Goal: Task Accomplishment & Management: Use online tool/utility

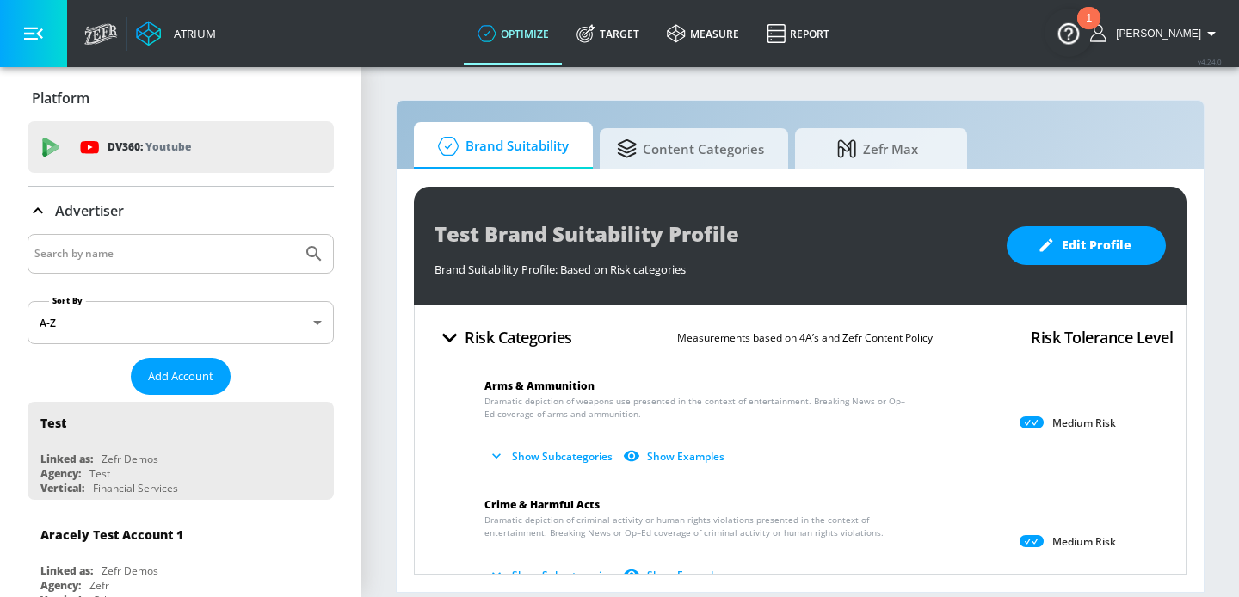
click at [144, 251] on input "Search by name" at bounding box center [164, 254] width 261 height 22
type input "air canada"
click at [295, 235] on button "Submit Search" at bounding box center [314, 254] width 38 height 38
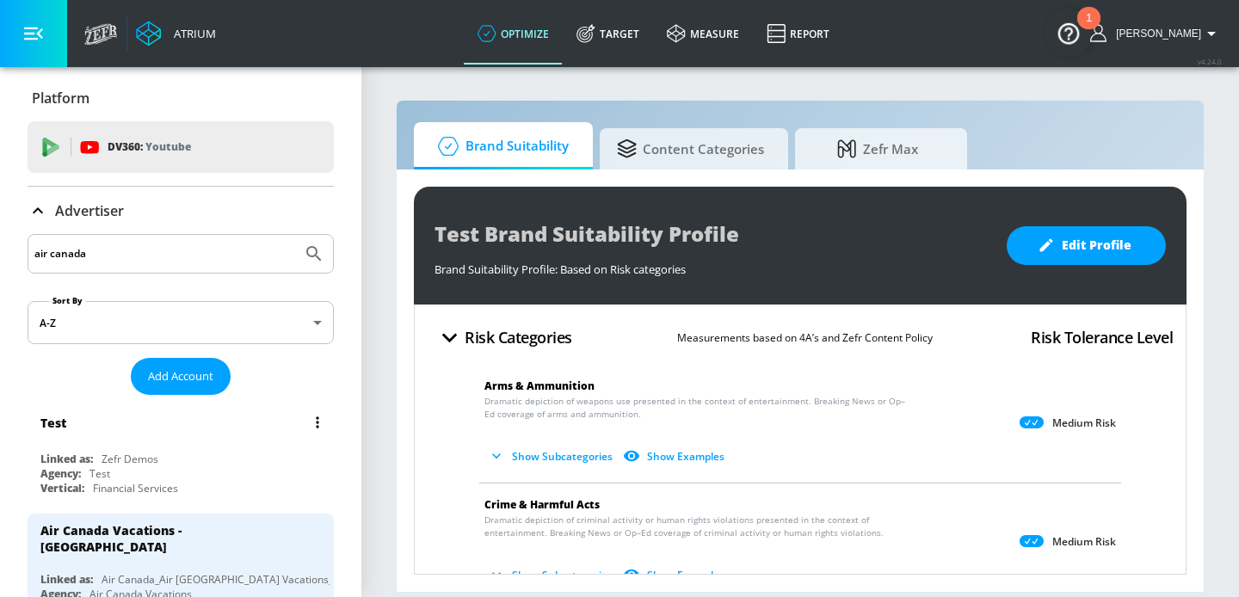
scroll to position [195, 0]
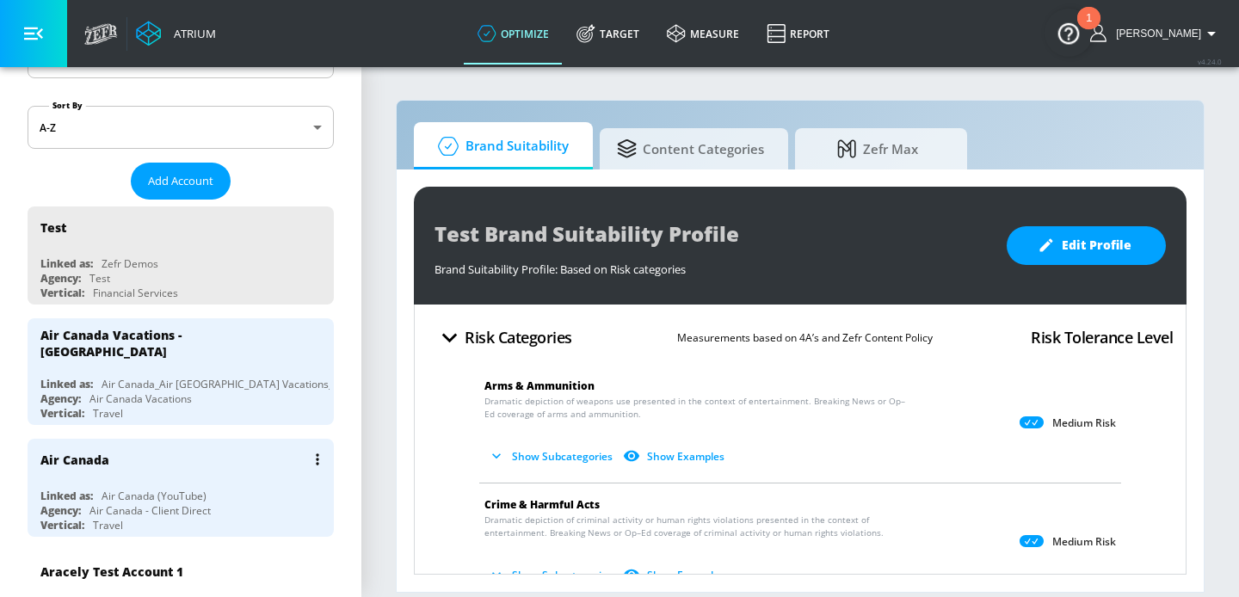
click at [169, 467] on div "Air Canada" at bounding box center [184, 459] width 289 height 41
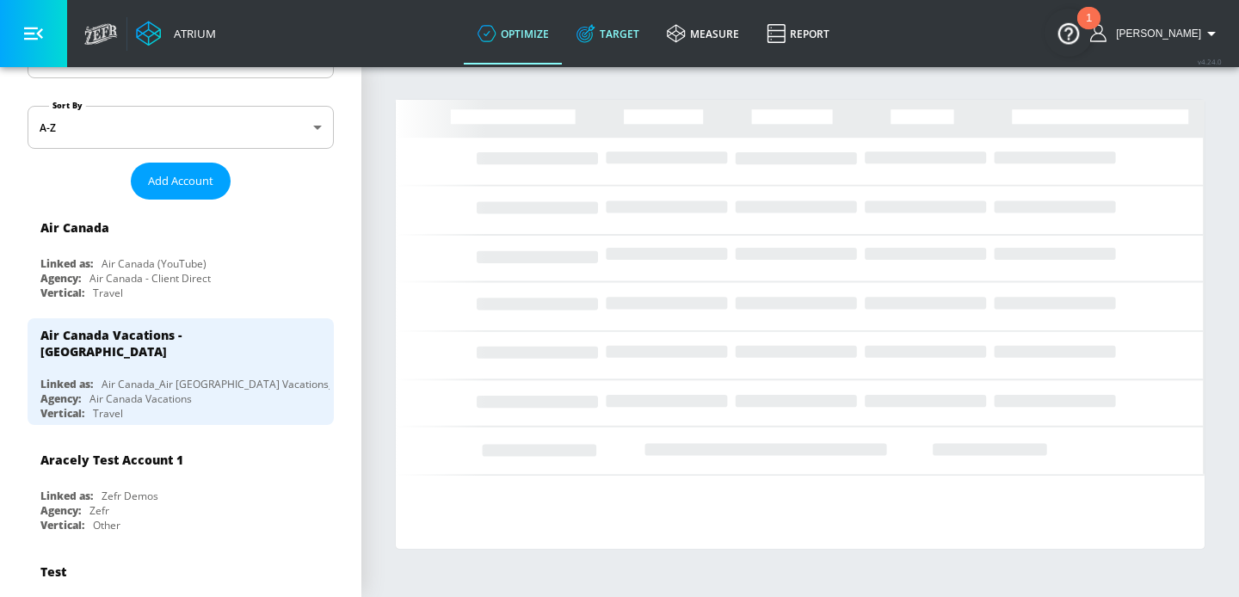
click at [651, 58] on link "Target" at bounding box center [608, 34] width 90 height 62
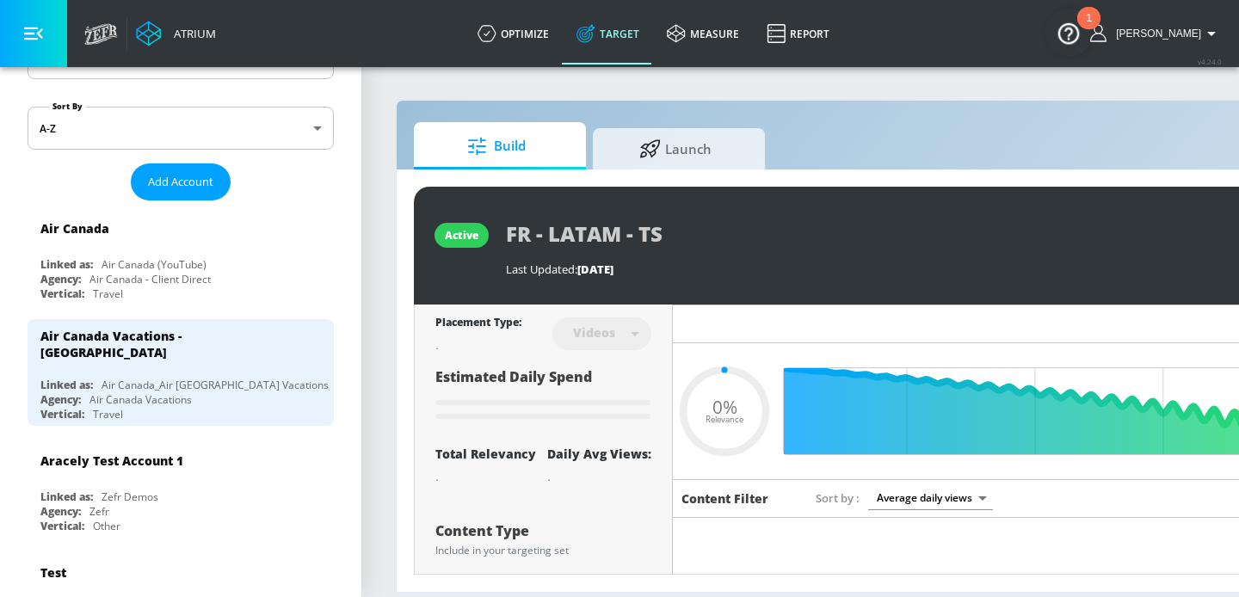
type input "0.05"
click at [644, 143] on icon at bounding box center [650, 146] width 22 height 19
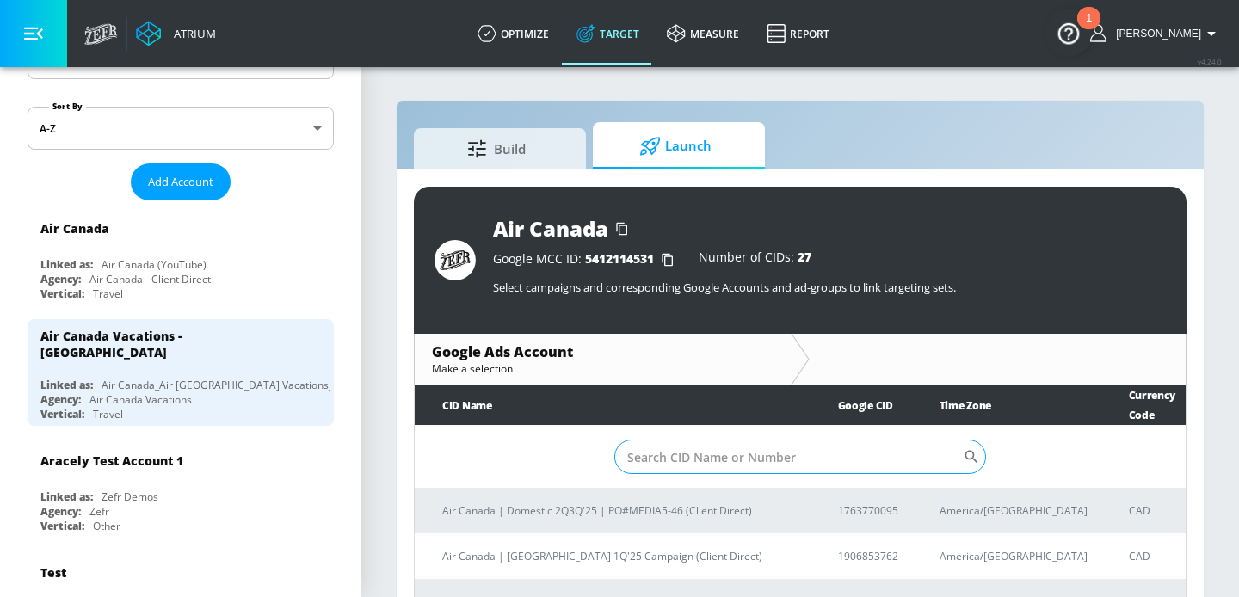
click at [835, 457] on input "Sort By" at bounding box center [788, 457] width 348 height 34
paste input "9280013180"
type input "9280013180"
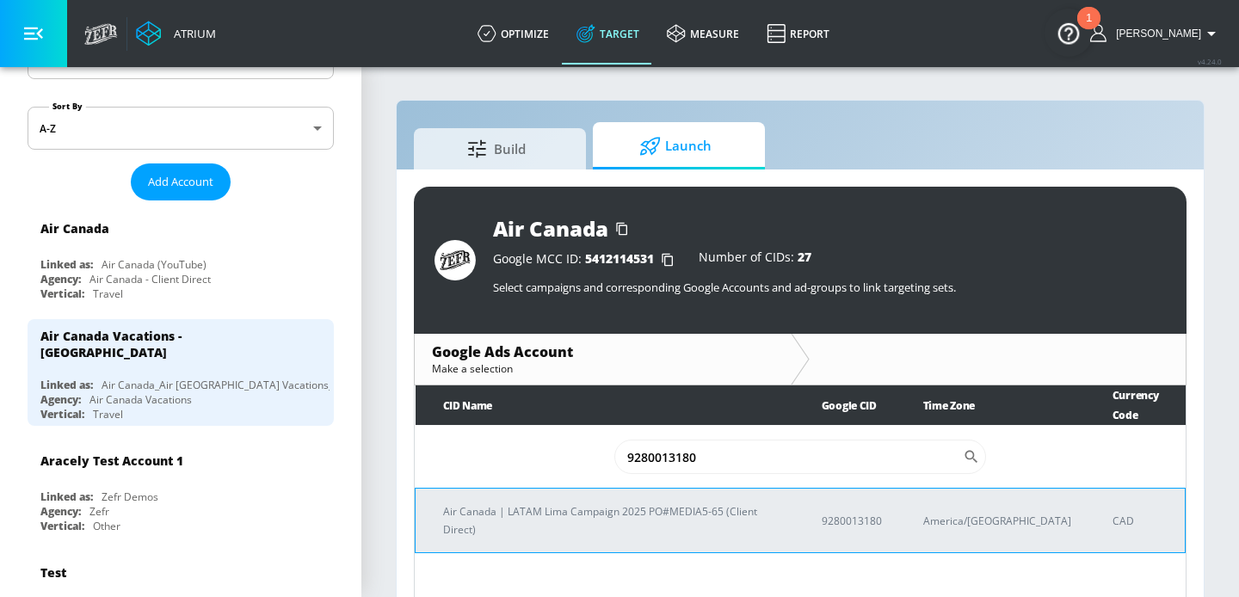
click at [682, 502] on p "Air Canada | LATAM Lima Campaign 2025 PO#MEDIA5-65 (Client Direct)" at bounding box center [611, 520] width 337 height 36
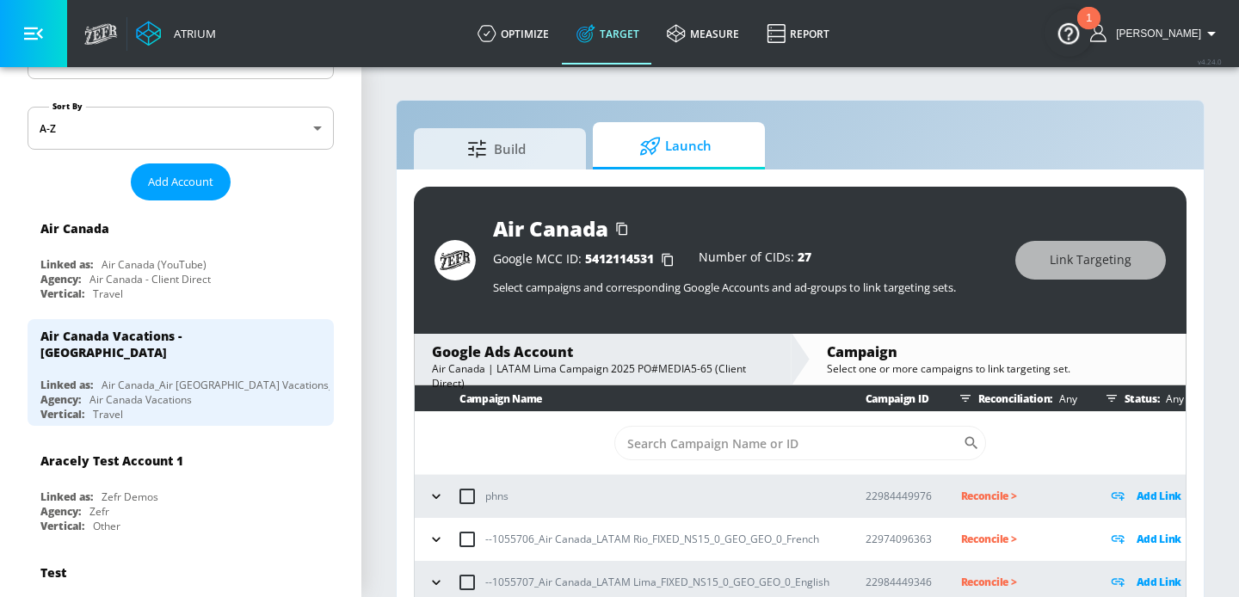
click at [446, 576] on button "button" at bounding box center [436, 583] width 26 height 26
click at [443, 541] on icon "button" at bounding box center [436, 538] width 17 height 17
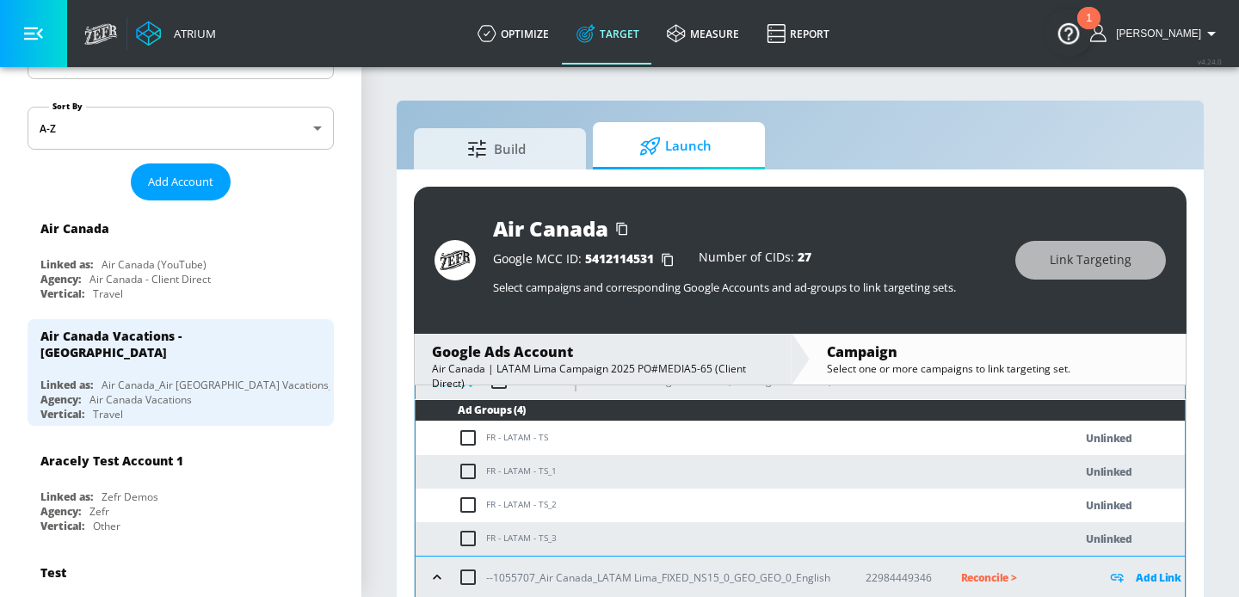
scroll to position [186, 0]
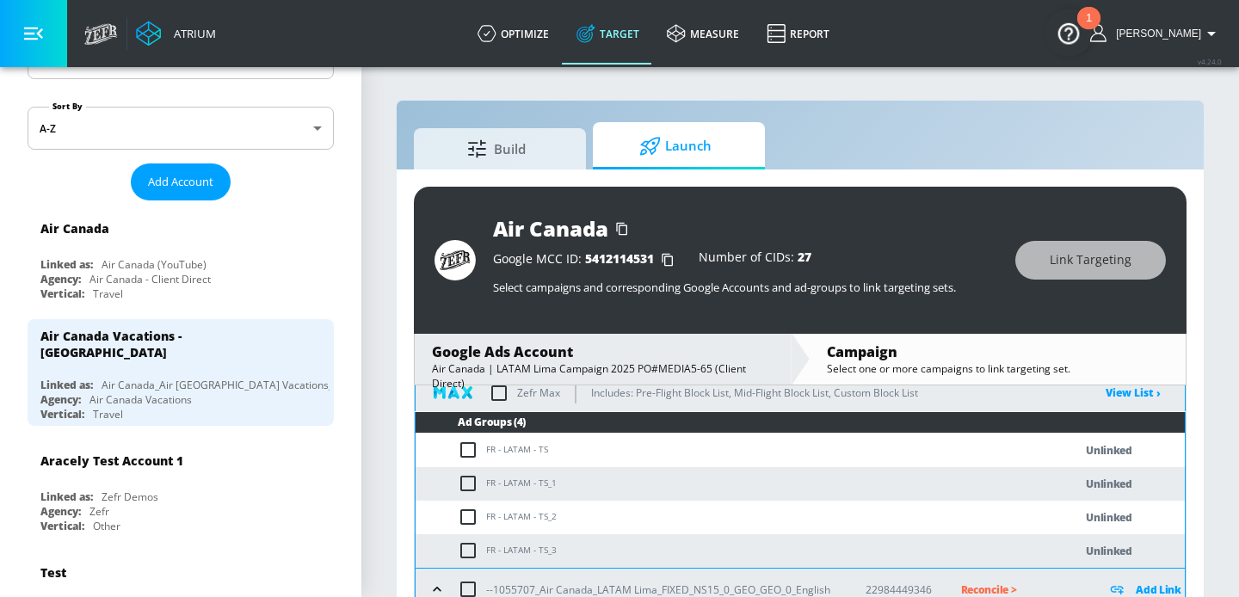
click at [518, 450] on td "FR - LATAM - TS" at bounding box center [727, 451] width 623 height 34
copy td "FR - LATAM - TS"
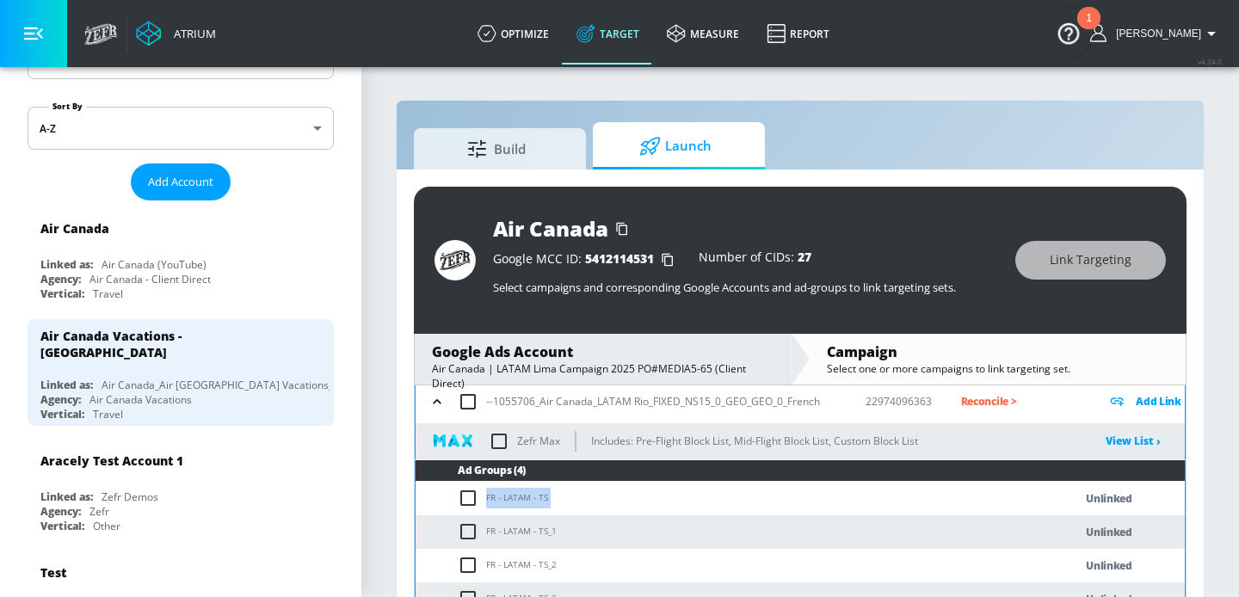
click at [473, 410] on input "checkbox" at bounding box center [468, 402] width 36 height 36
checkbox input "true"
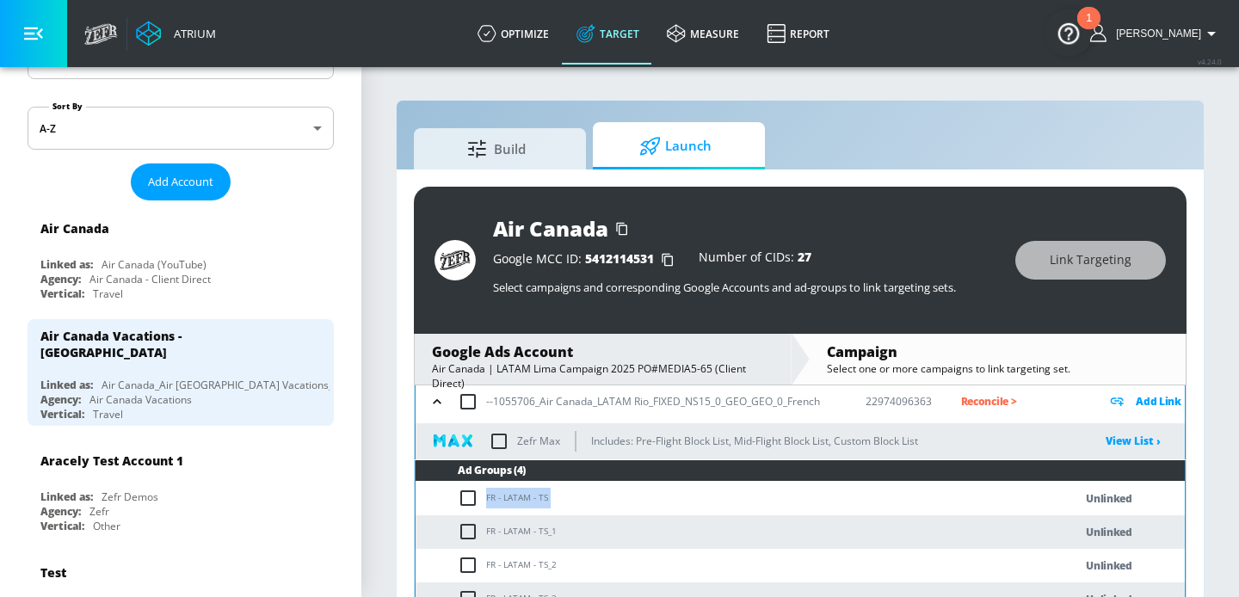
checkbox input "true"
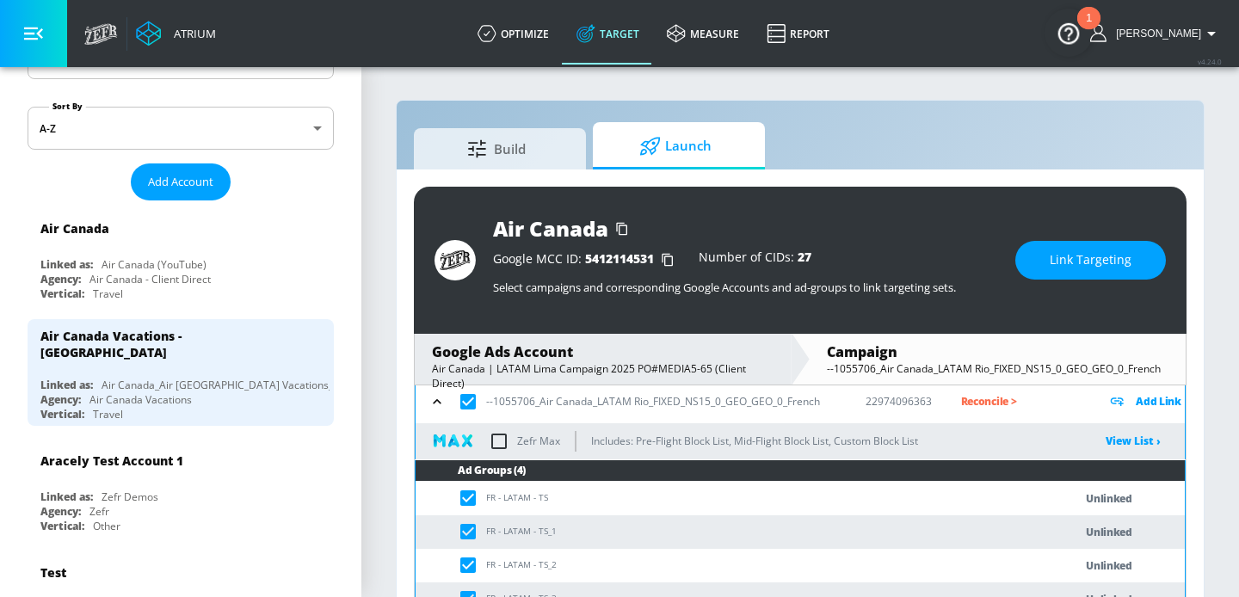
click at [1067, 263] on span "Link Targeting" at bounding box center [1091, 261] width 82 height 22
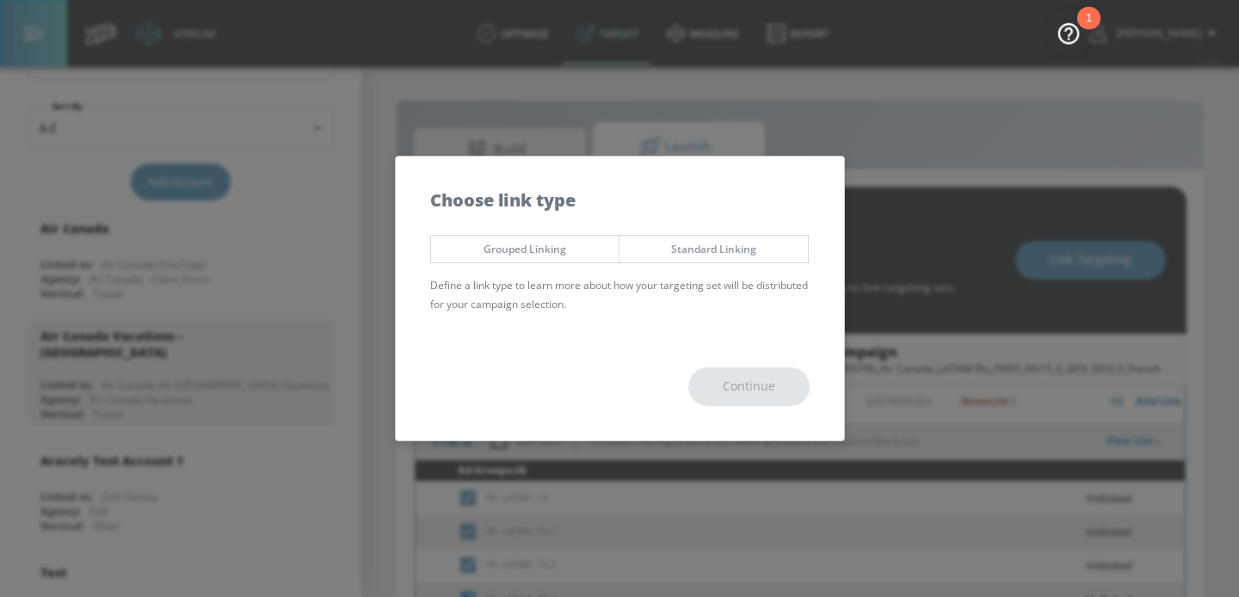
click at [574, 251] on span "Grouped Linking" at bounding box center [525, 249] width 163 height 18
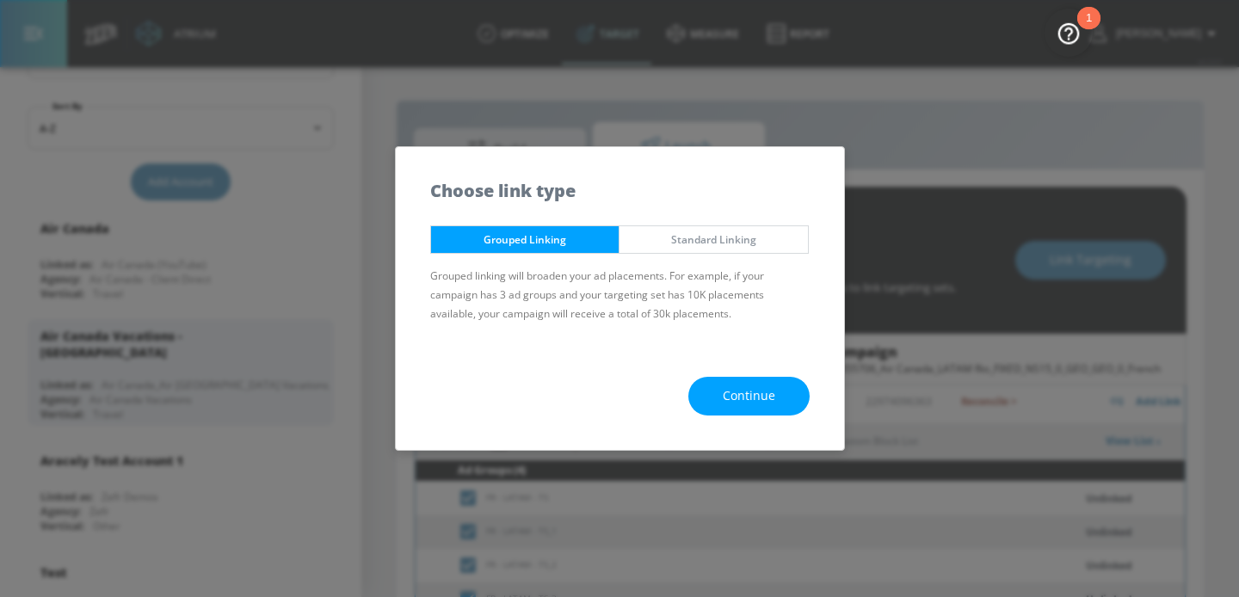
click at [714, 376] on div "Continue" at bounding box center [620, 396] width 448 height 108
click at [716, 391] on button "Continue" at bounding box center [748, 396] width 121 height 39
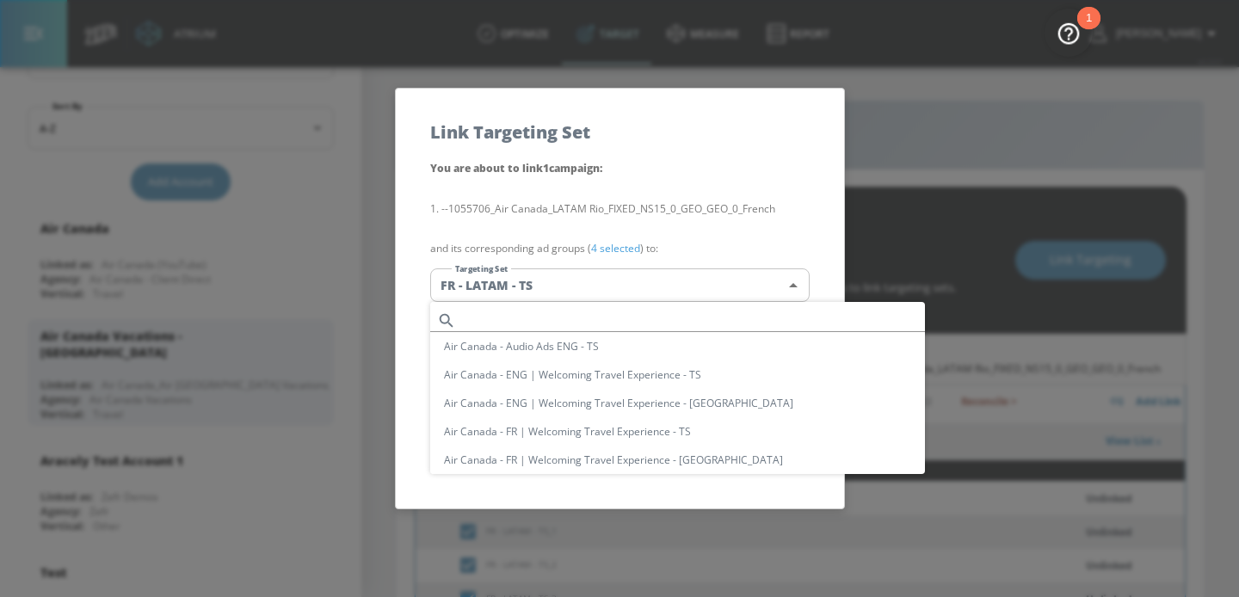
click at [612, 286] on body "Atrium optimize Target measure Report optimize Target measure Report v 4.24.0 […" at bounding box center [619, 311] width 1239 height 622
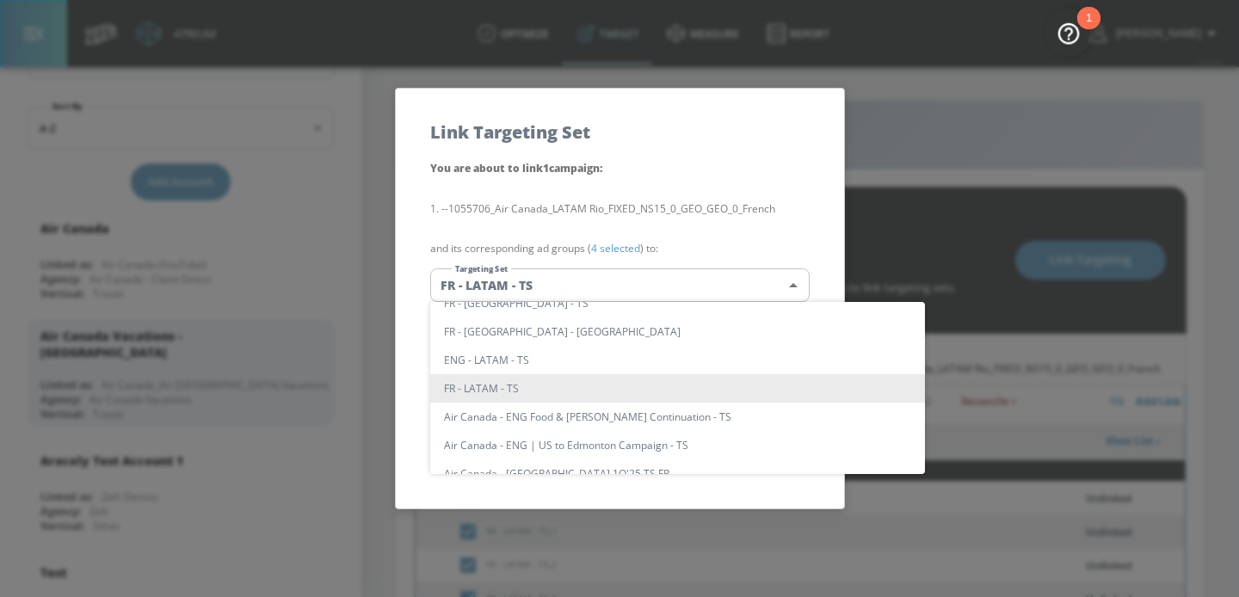
scroll to position [11736, 0]
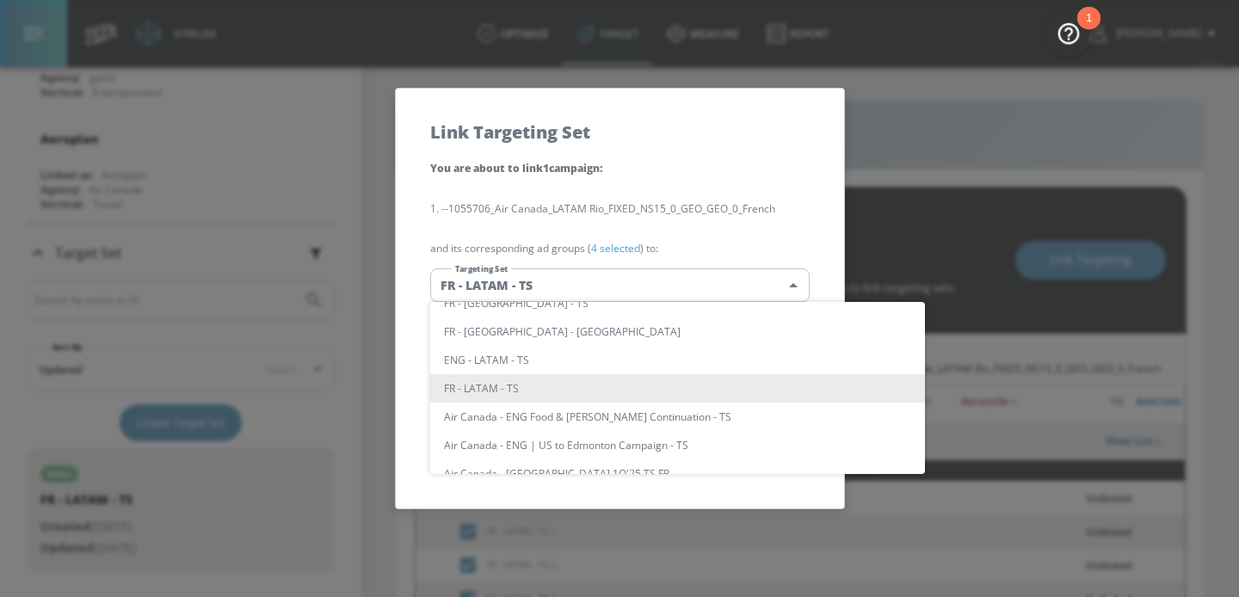
click at [520, 381] on li "FR - LATAM - TS" at bounding box center [677, 388] width 495 height 28
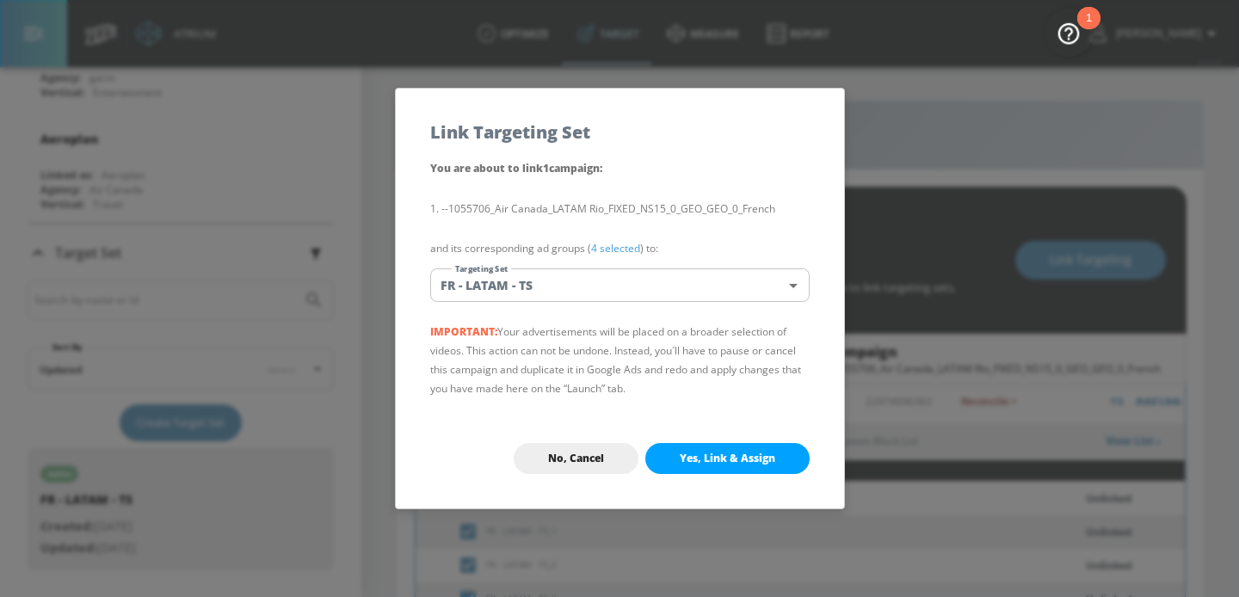
scroll to position [139, 0]
click at [664, 449] on button "Yes, Link & Assign" at bounding box center [727, 458] width 164 height 31
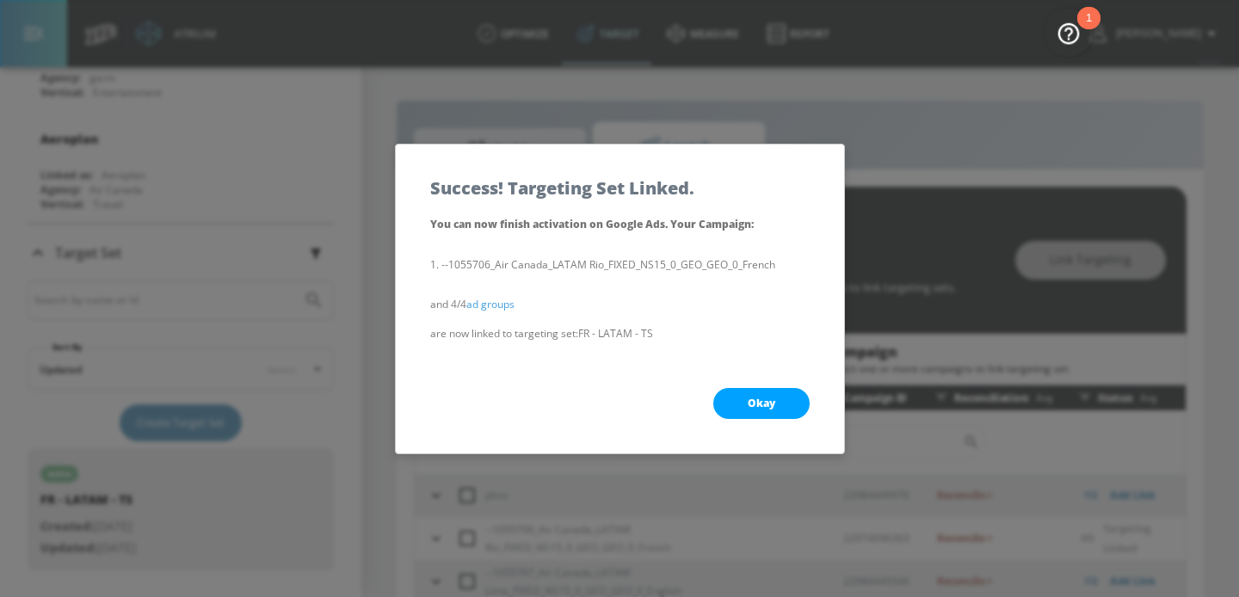
scroll to position [0, 0]
click at [703, 386] on div "Okay" at bounding box center [620, 404] width 448 height 100
click at [730, 394] on button "Okay" at bounding box center [761, 403] width 96 height 31
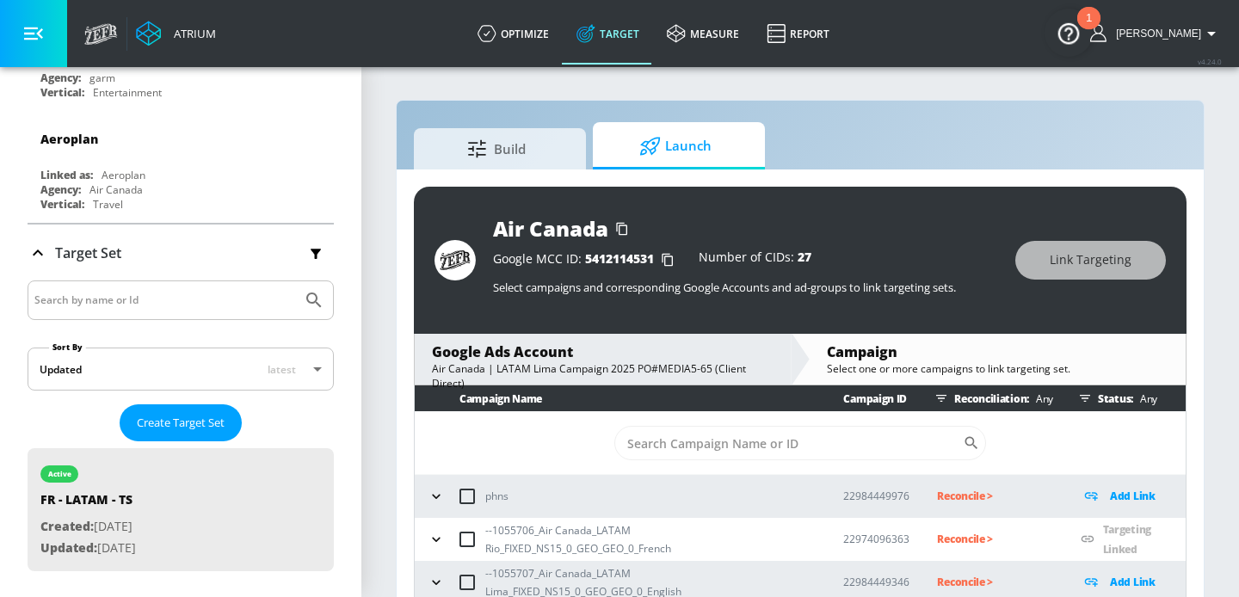
scroll to position [25, 0]
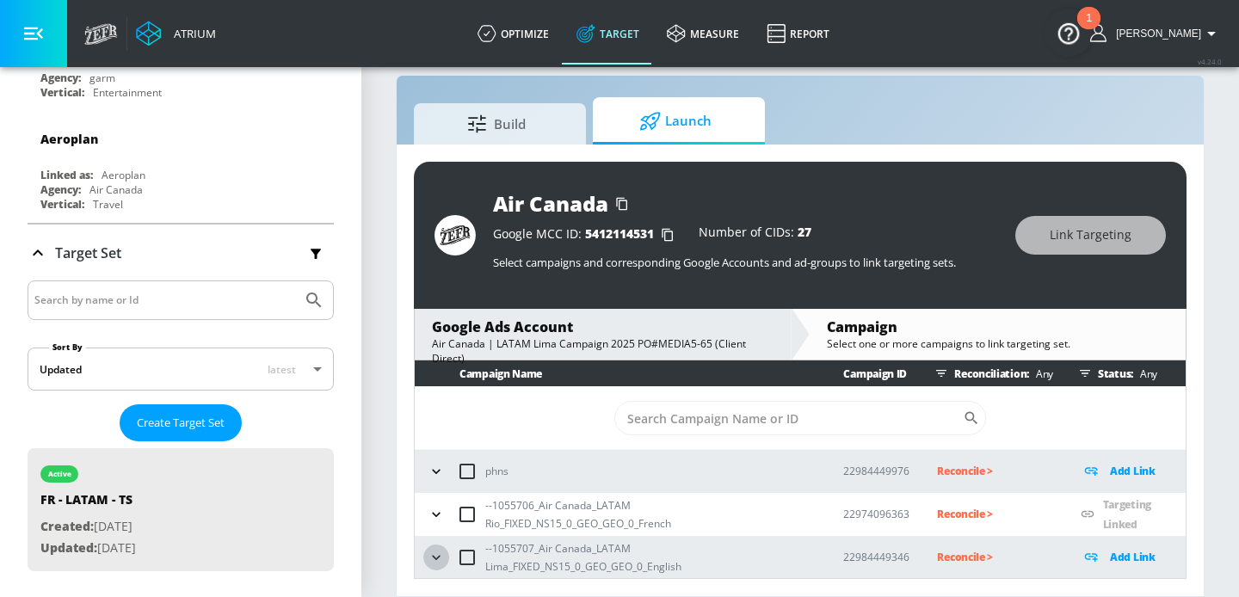
click at [436, 556] on icon "button" at bounding box center [436, 557] width 17 height 17
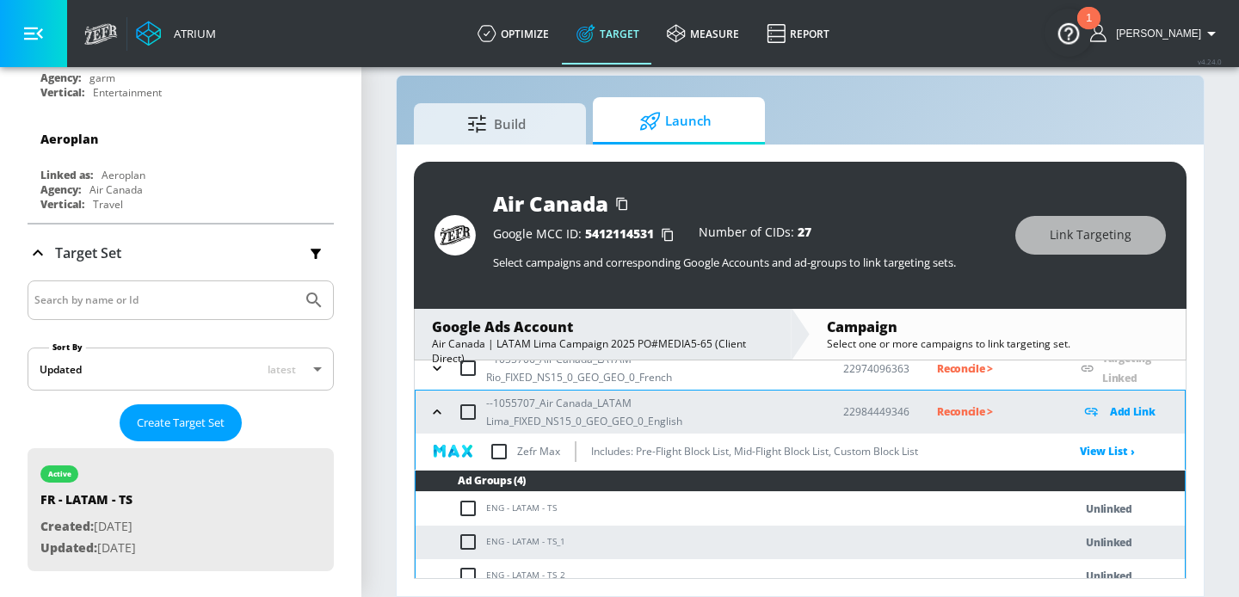
click at [527, 501] on td "ENG - LATAM - TS" at bounding box center [727, 509] width 623 height 34
copy td "ENG - LATAM - TS"
click at [470, 411] on input "checkbox" at bounding box center [468, 412] width 36 height 36
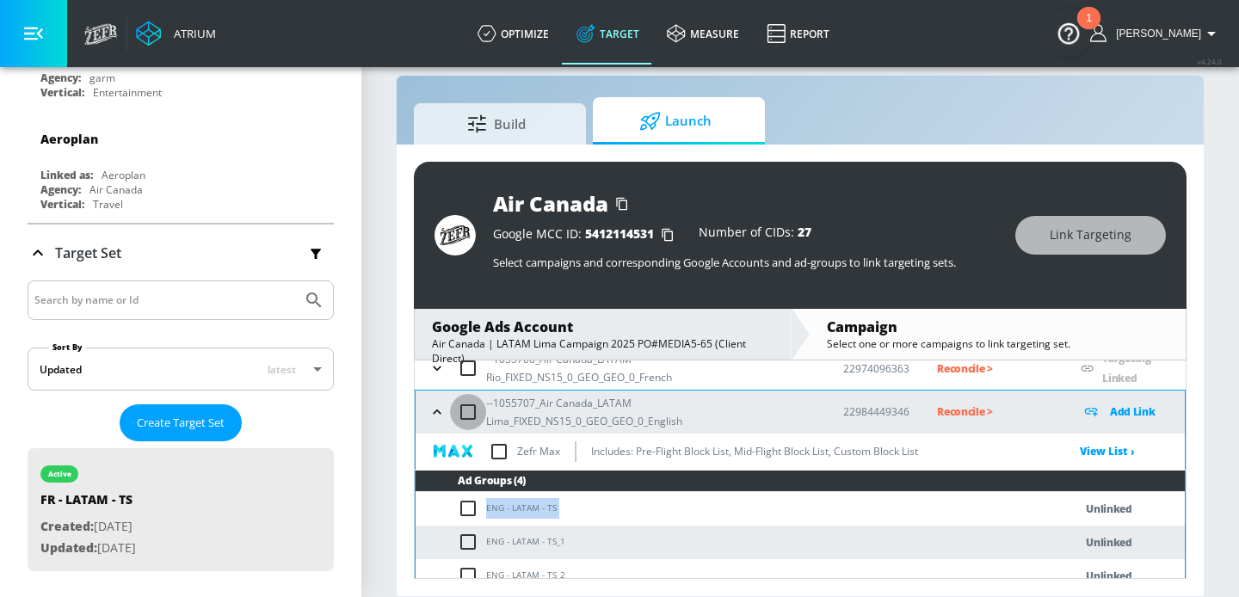
checkbox input "true"
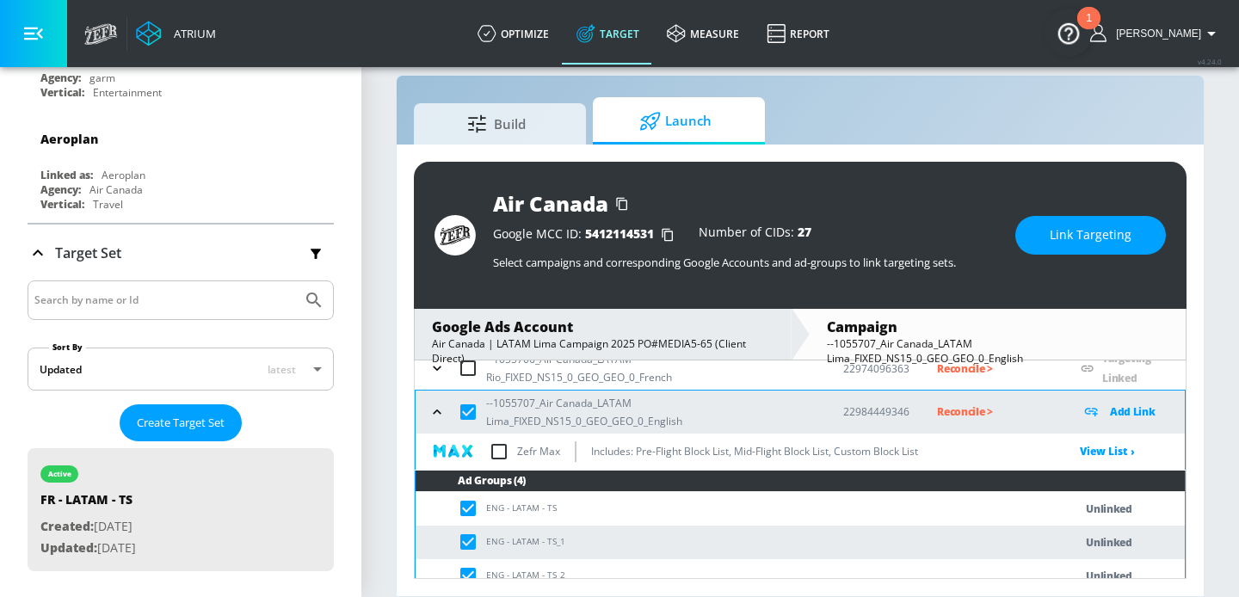
scroll to position [194, 0]
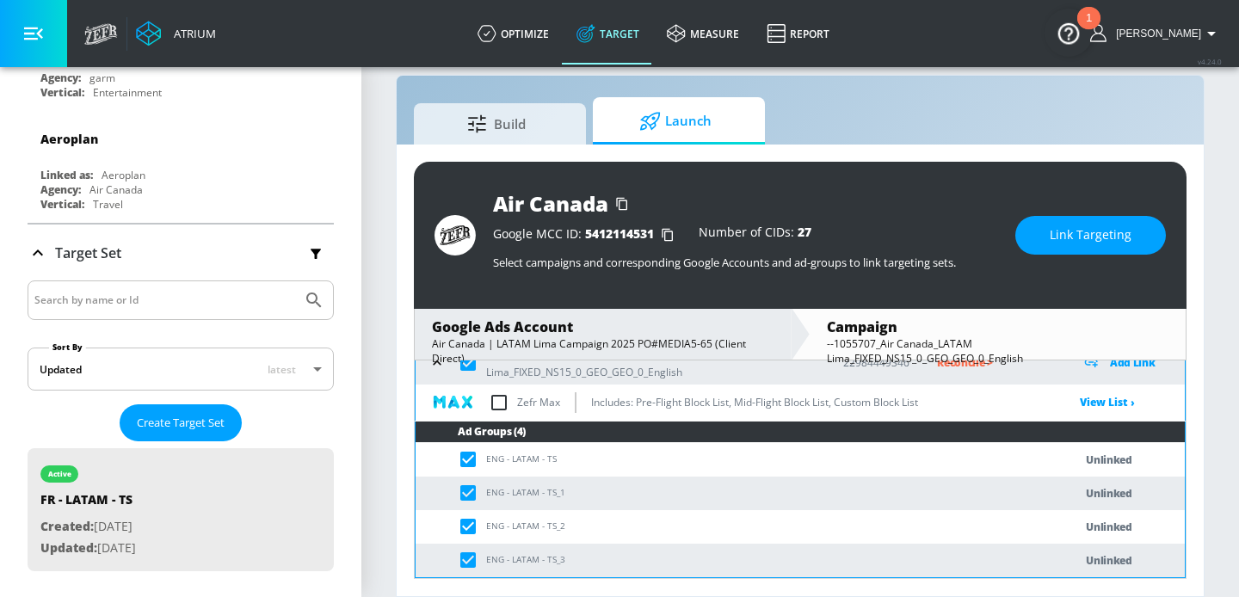
click at [1038, 250] on button "Link Targeting" at bounding box center [1090, 235] width 151 height 39
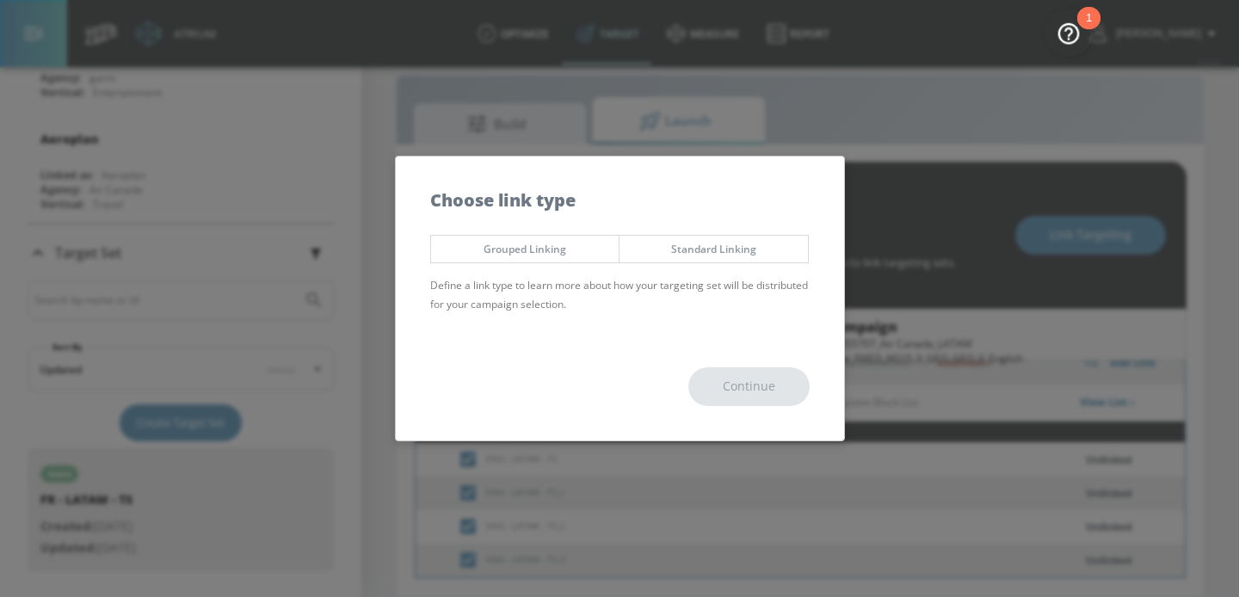
click at [559, 256] on span "Grouped Linking" at bounding box center [525, 249] width 163 height 18
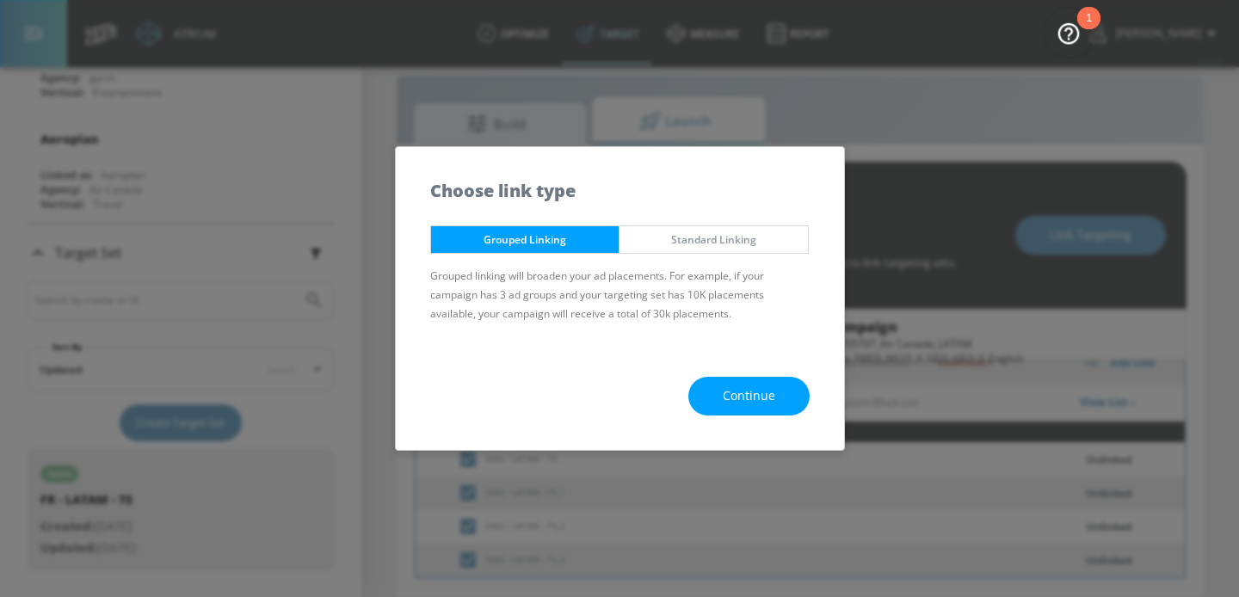
click at [714, 393] on button "Continue" at bounding box center [748, 396] width 121 height 39
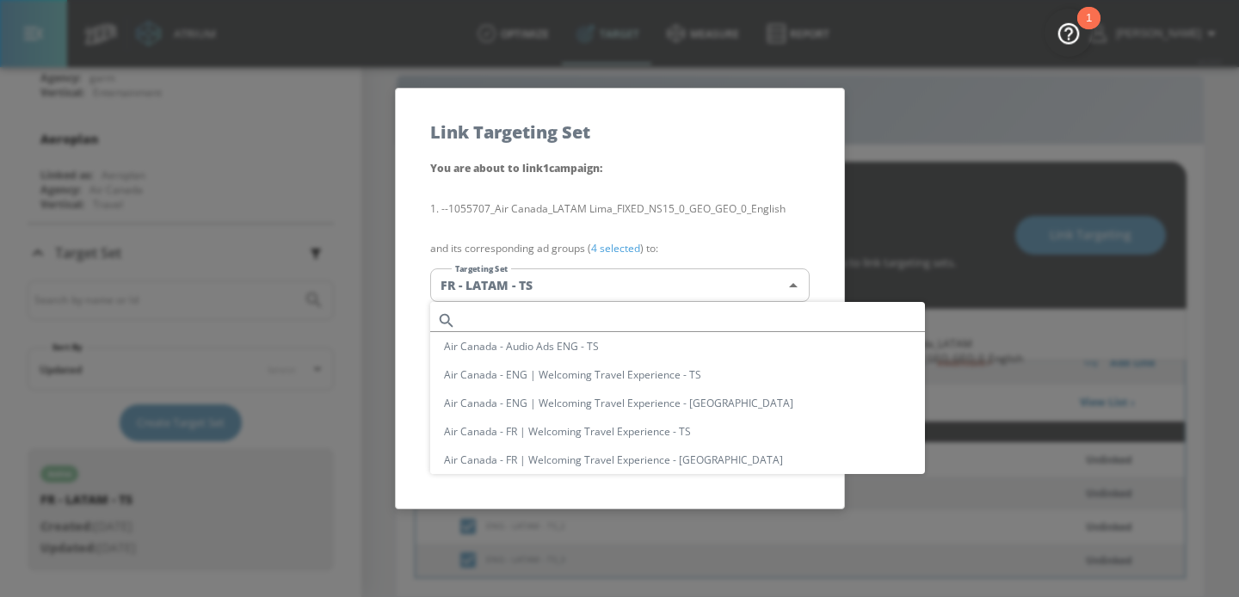
click at [595, 288] on body "Atrium optimize Target measure Report optimize Target measure Report v 4.24.0 […" at bounding box center [619, 286] width 1239 height 622
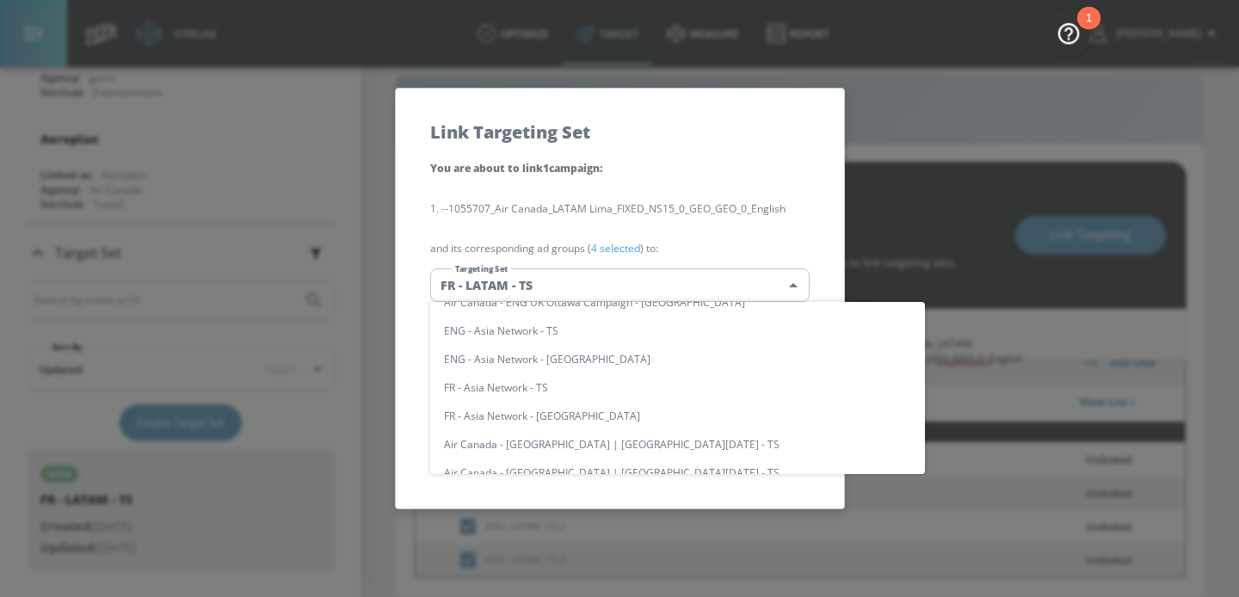
scroll to position [810, 0]
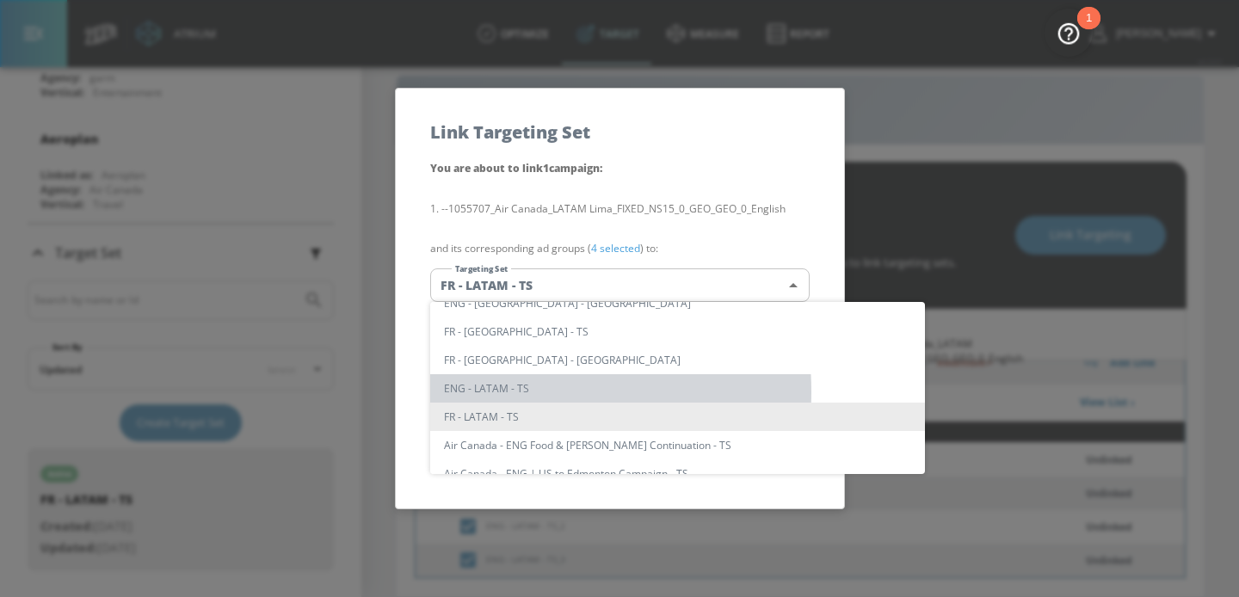
click at [477, 391] on li "ENG - LATAM - TS" at bounding box center [677, 388] width 495 height 28
type input "f9fd44f4-709d-46f2-80b2-ae7e3f2dc526"
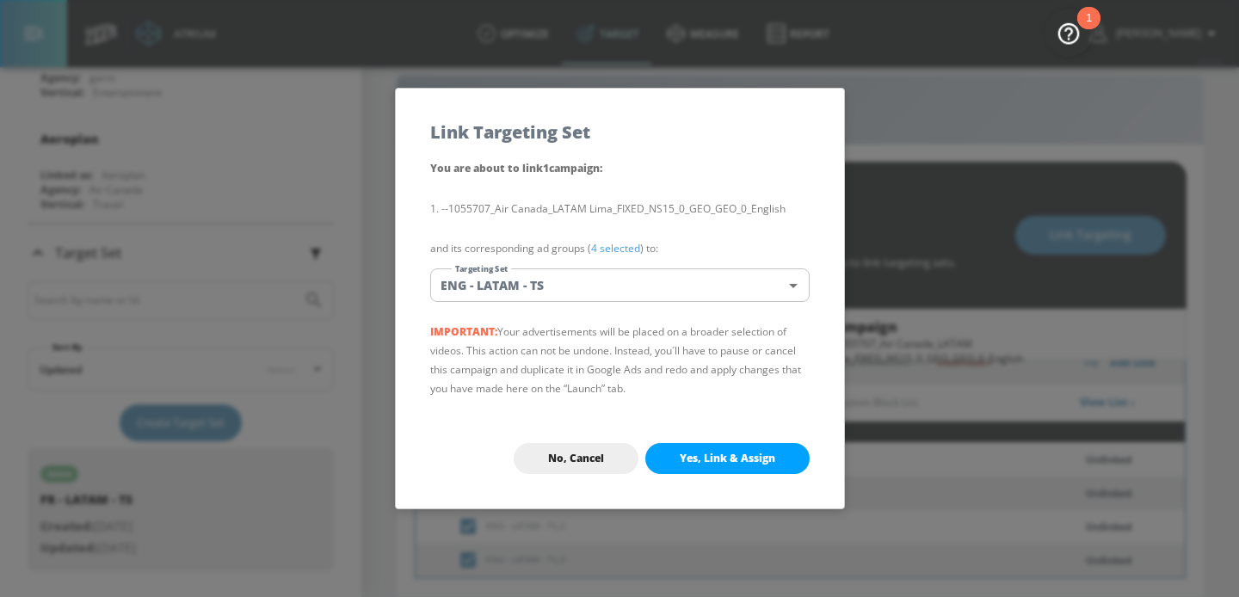
click at [732, 452] on span "Yes, Link & Assign" at bounding box center [728, 459] width 96 height 14
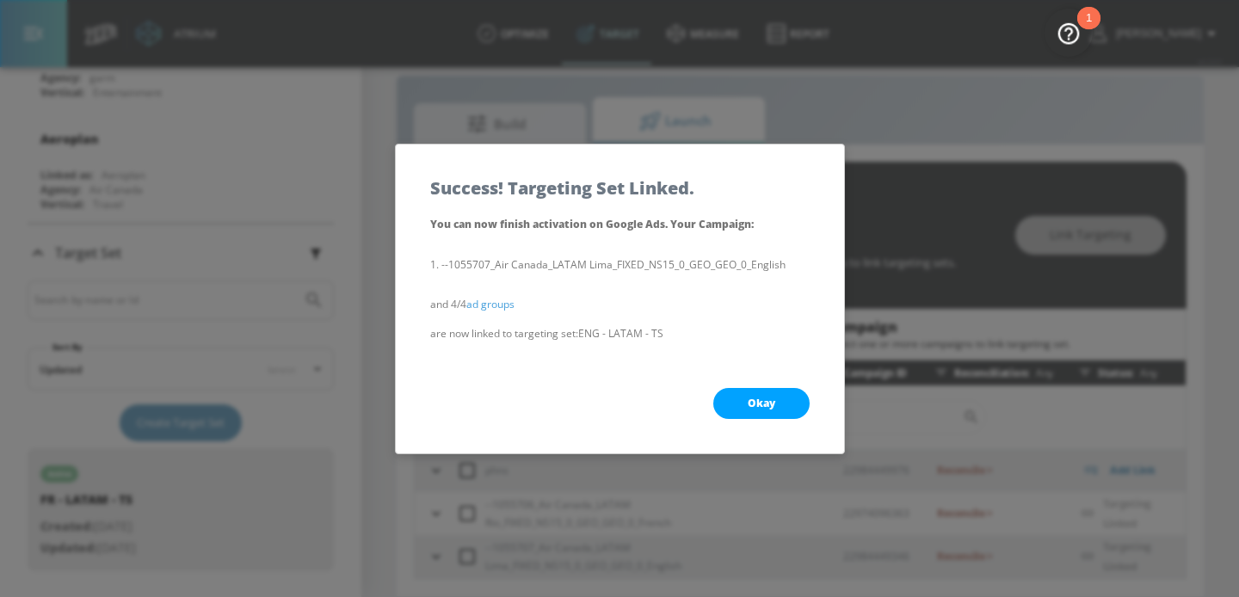
scroll to position [0, 0]
click at [777, 402] on button "Okay" at bounding box center [761, 403] width 96 height 31
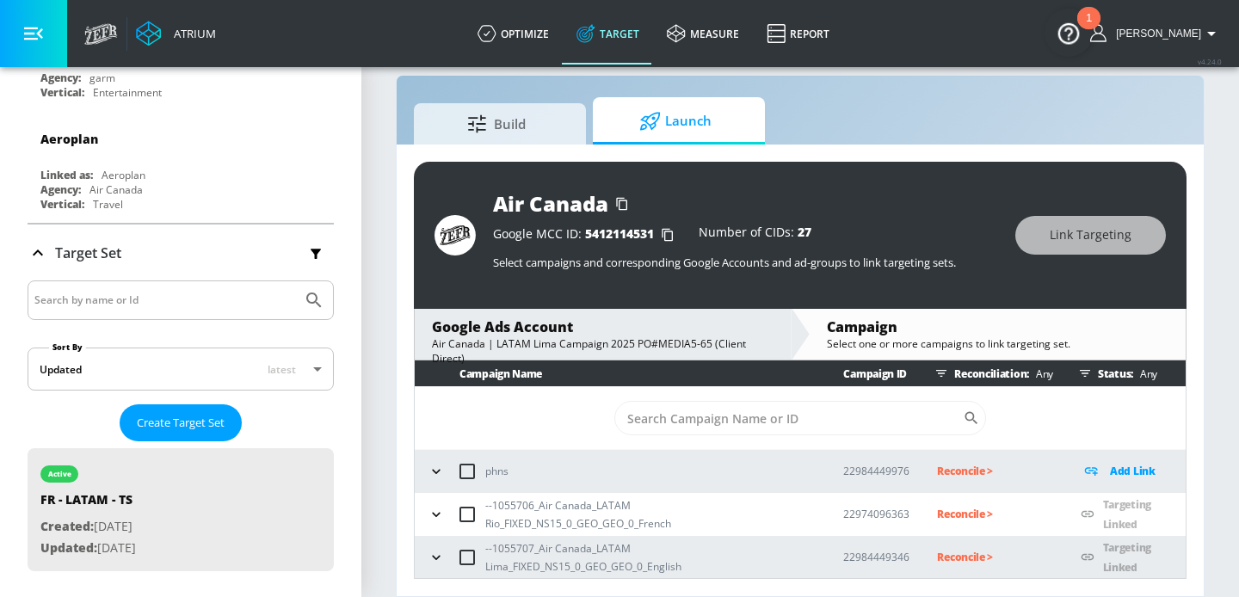
click at [969, 511] on p "Reconcile >" at bounding box center [995, 514] width 116 height 20
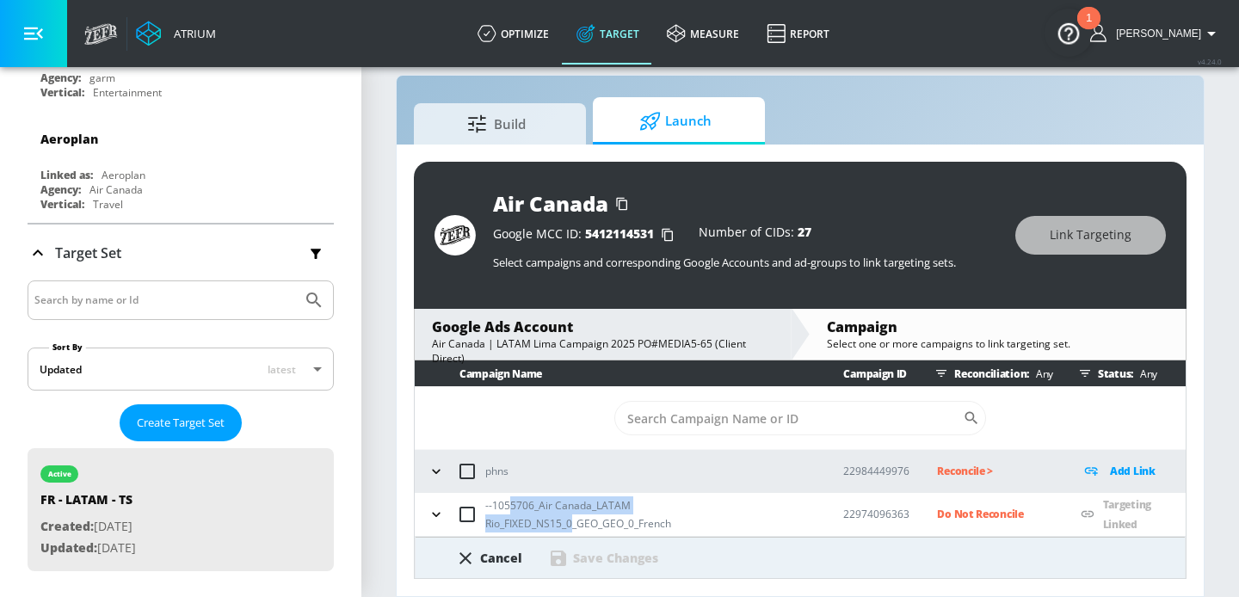
drag, startPoint x: 571, startPoint y: 521, endPoint x: 510, endPoint y: 507, distance: 62.8
click at [510, 507] on p "--1055706_Air Canada_LATAM Rio_FIXED_NS15_0_GEO_GEO_0_French" at bounding box center [650, 514] width 330 height 36
copy p "5706_Air Canada_LATAM Rio_FIXED_NS15_0"
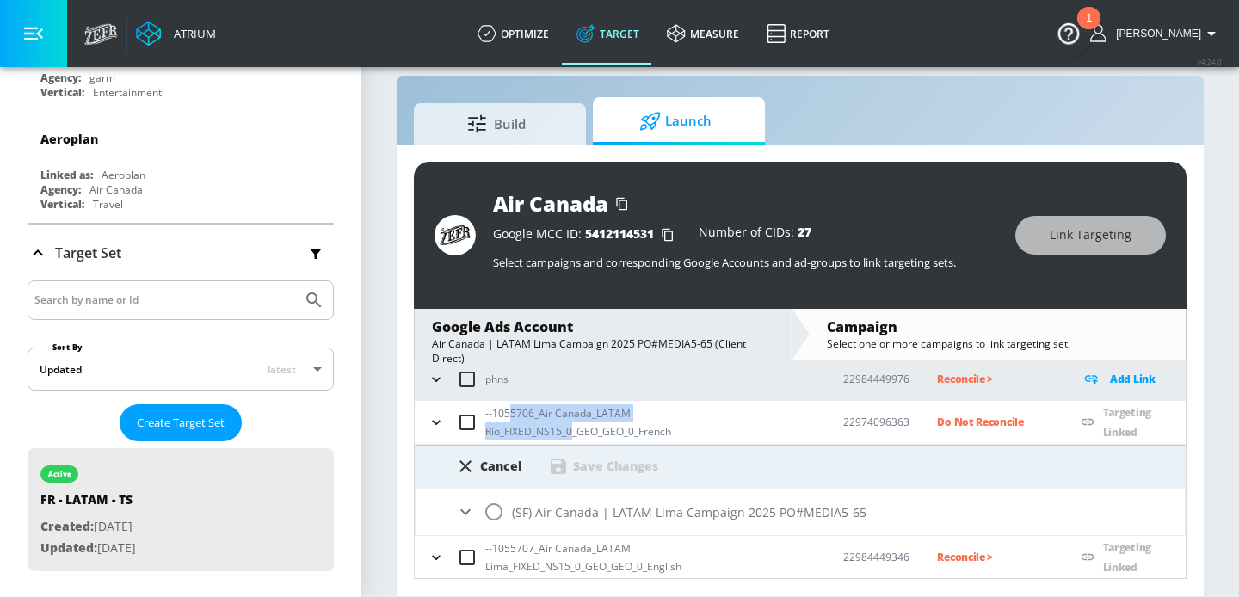
click at [495, 520] on input "radio" at bounding box center [494, 512] width 36 height 36
radio input "true"
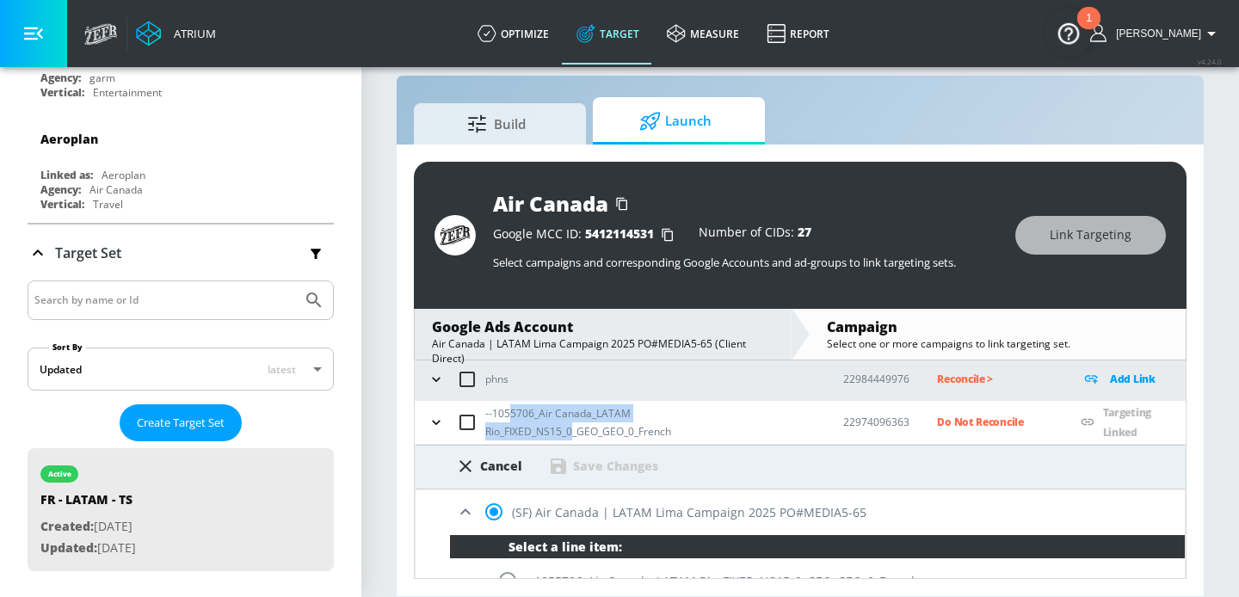
scroll to position [197, 0]
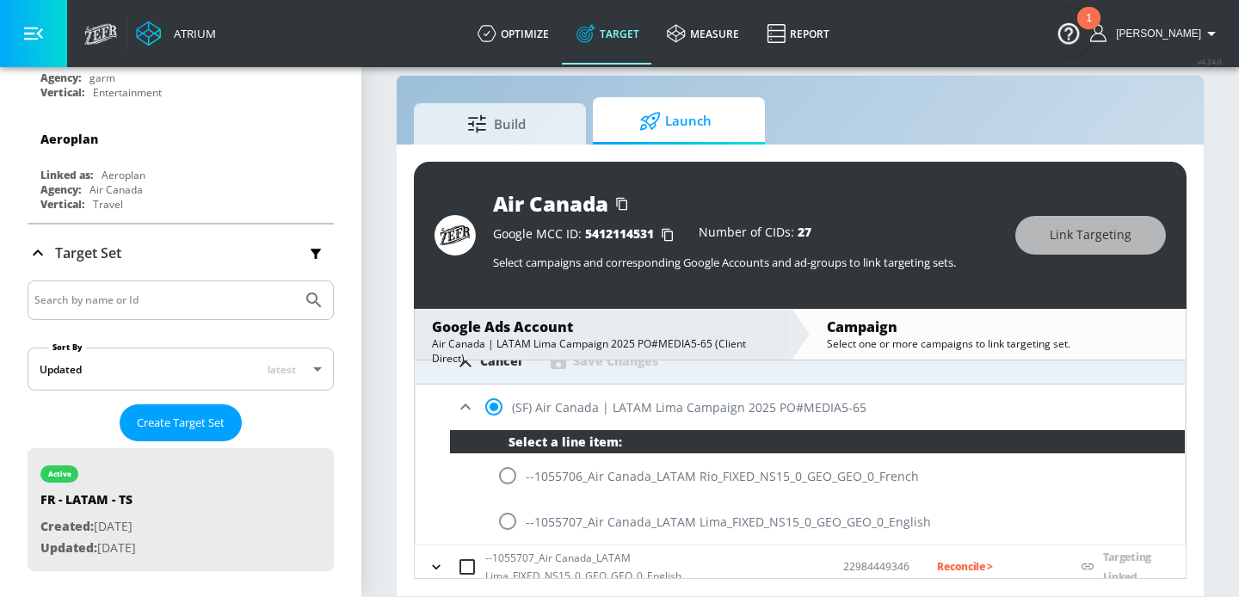
click at [502, 478] on input "radio" at bounding box center [508, 476] width 36 height 36
radio input "true"
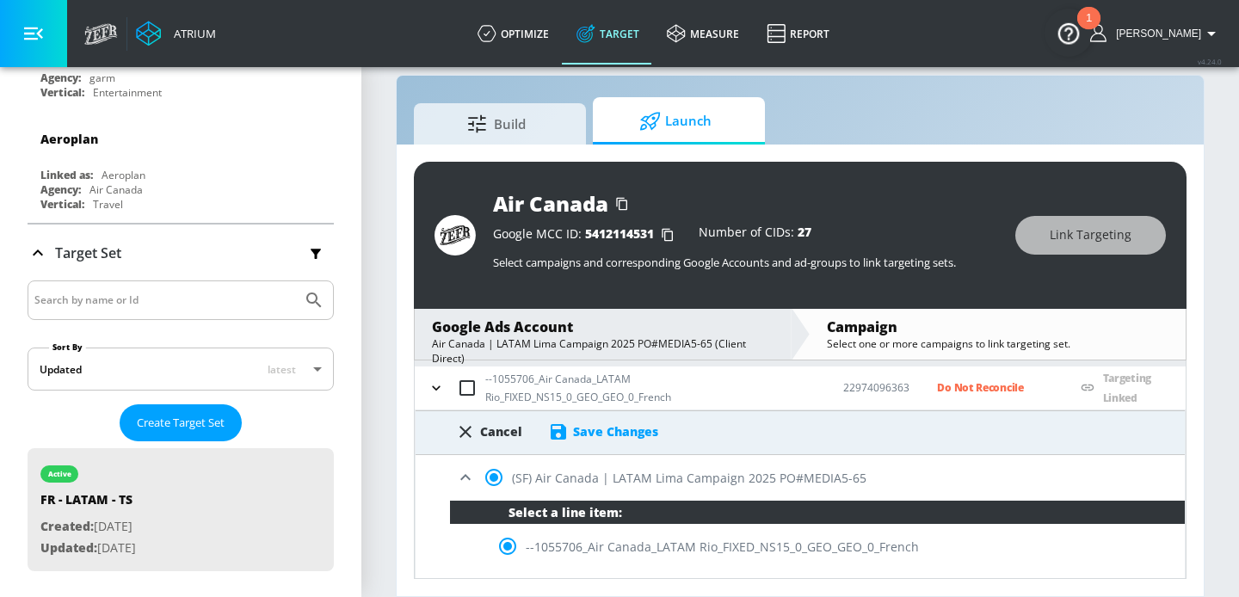
scroll to position [115, 0]
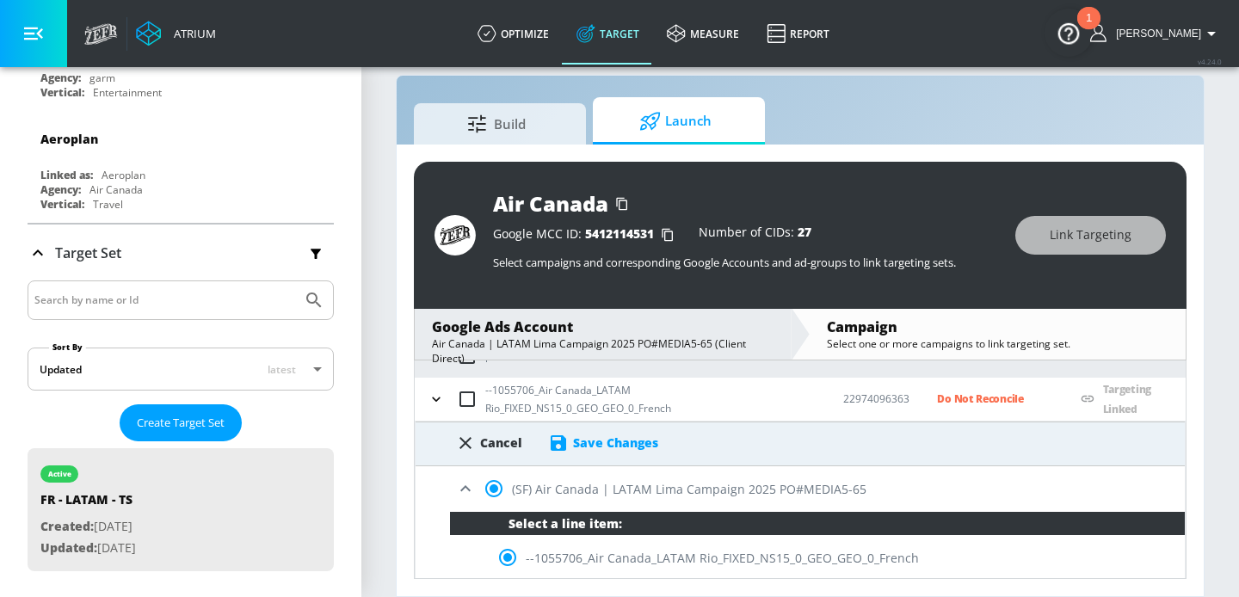
click at [578, 437] on div "Save Changes" at bounding box center [615, 442] width 85 height 16
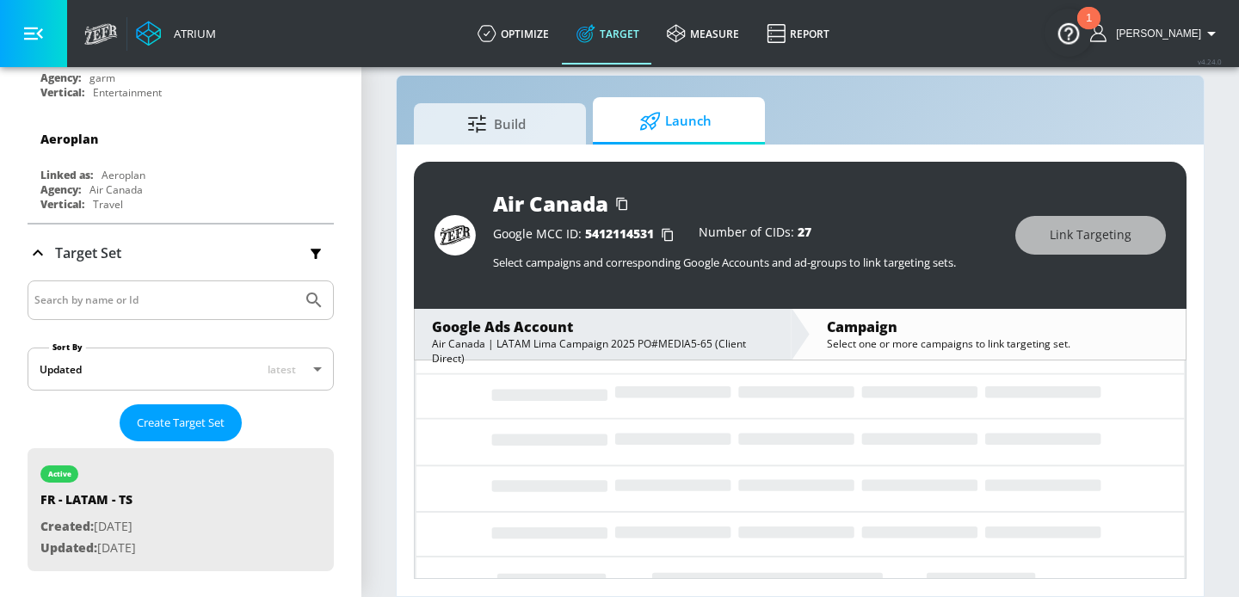
scroll to position [0, 0]
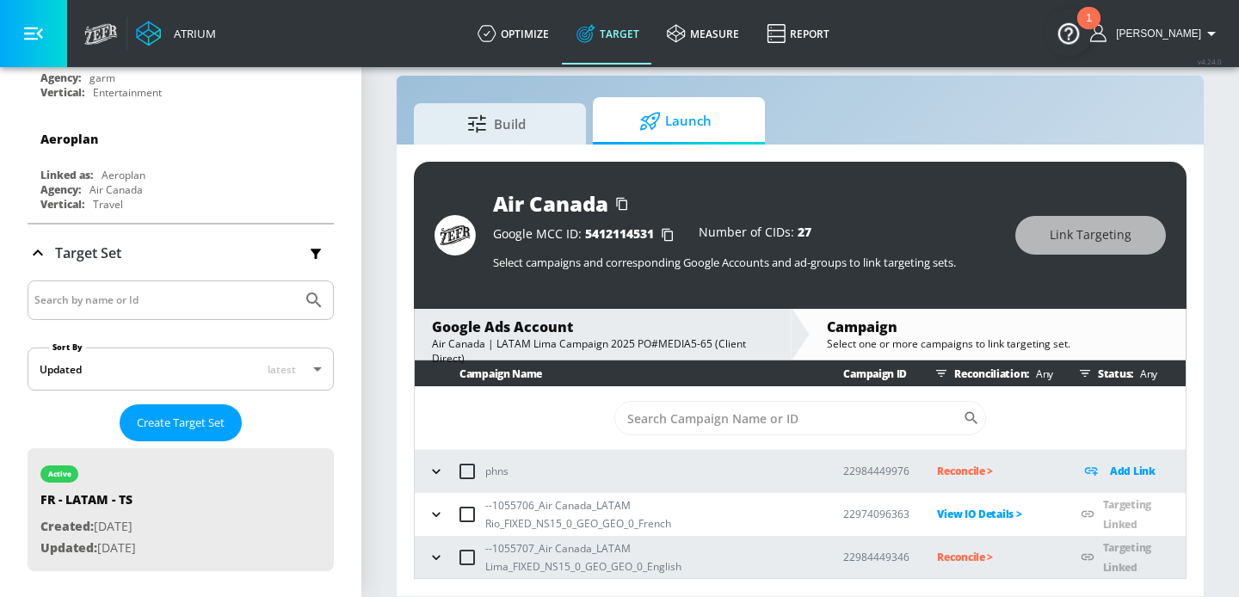
click at [953, 560] on p "Reconcile >" at bounding box center [995, 557] width 116 height 20
drag, startPoint x: 632, startPoint y: 564, endPoint x: 502, endPoint y: 547, distance: 131.1
click at [502, 547] on p "--1055707_Air Canada_LATAM Lima_FIXED_NS15_0_GEO_GEO_0_English" at bounding box center [650, 557] width 330 height 36
copy p "55707_Air Canada_LATAM Lima_FIXED_NS15_0_GEO_GEO"
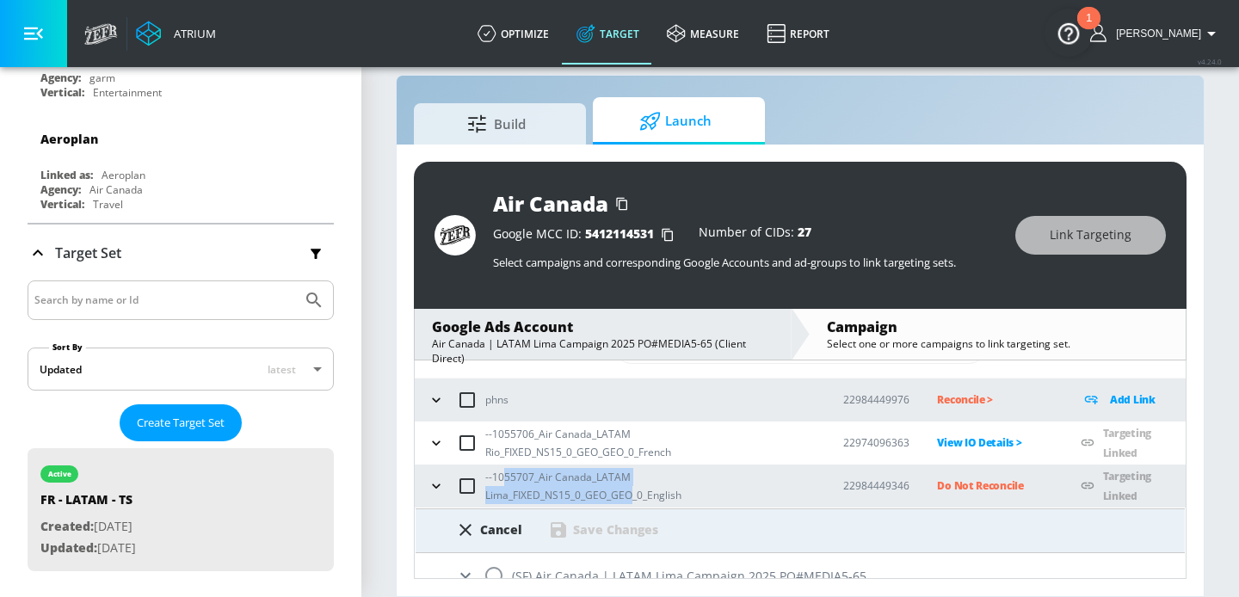
scroll to position [92, 0]
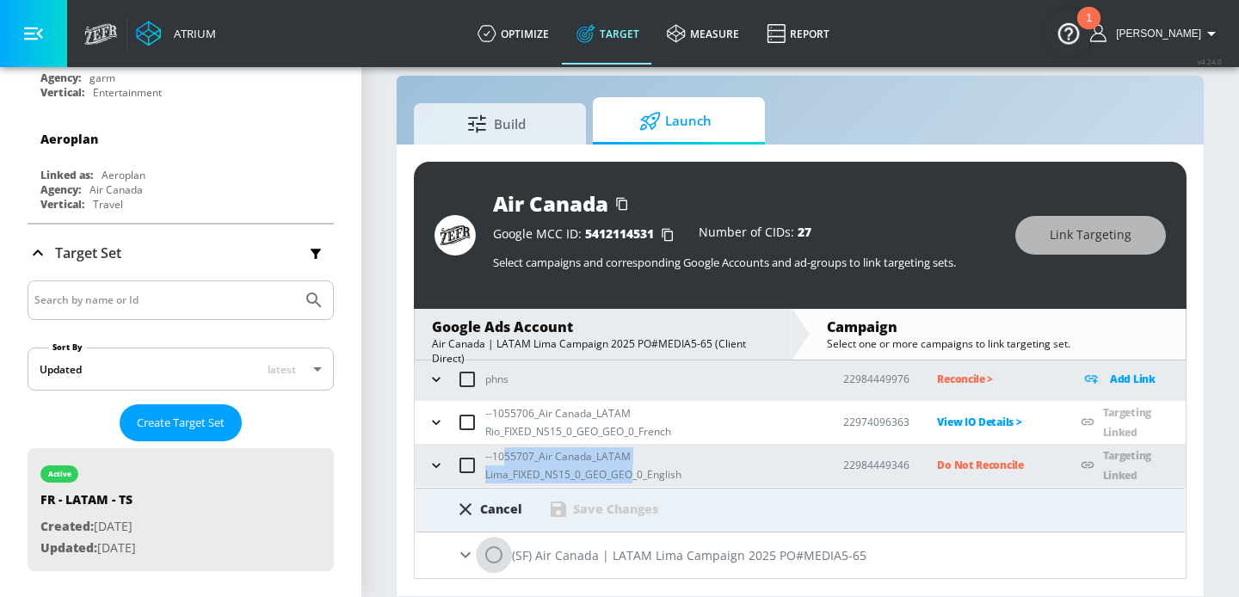
click at [499, 558] on input "radio" at bounding box center [494, 555] width 36 height 36
radio input "true"
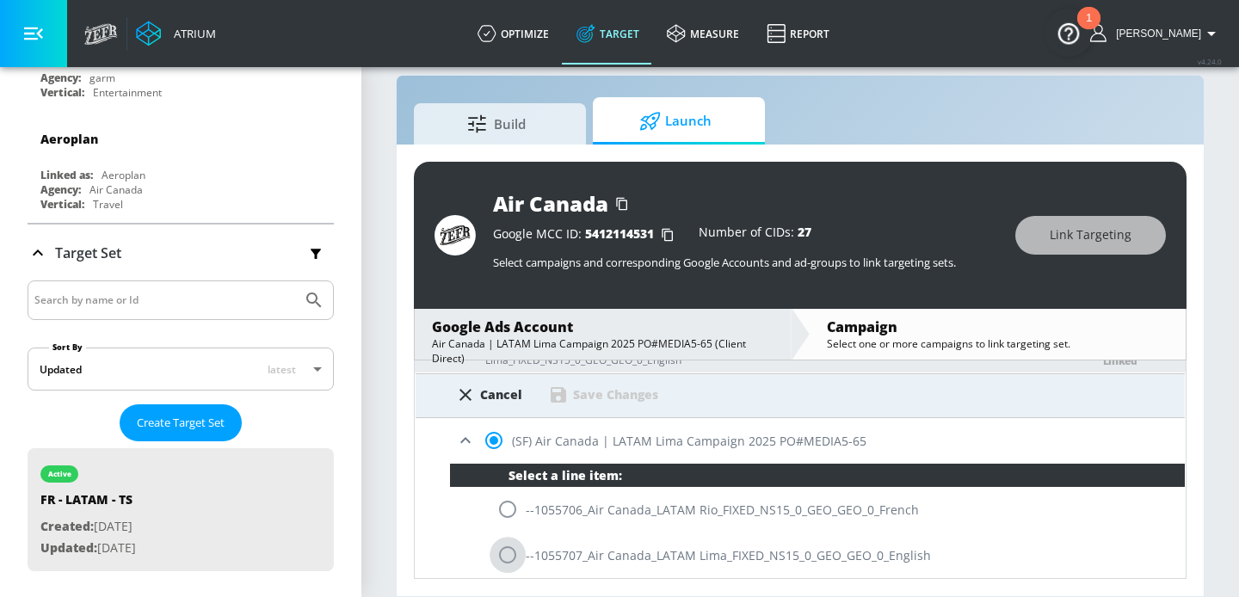
click at [499, 558] on input "radio" at bounding box center [508, 555] width 36 height 36
radio input "true"
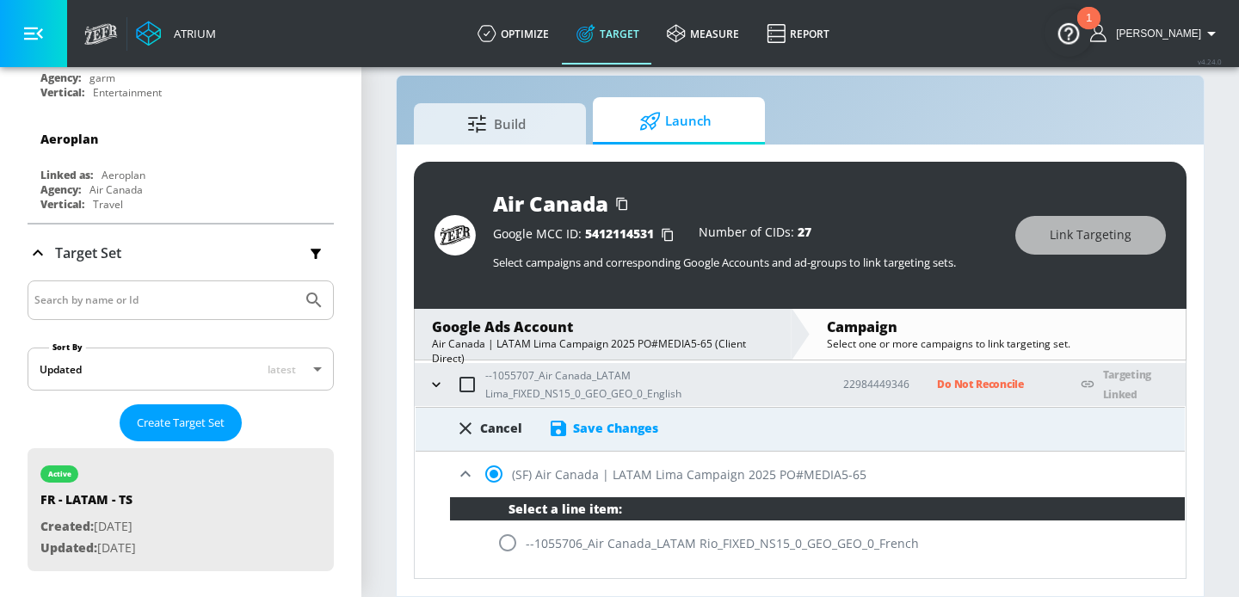
scroll to position [157, 0]
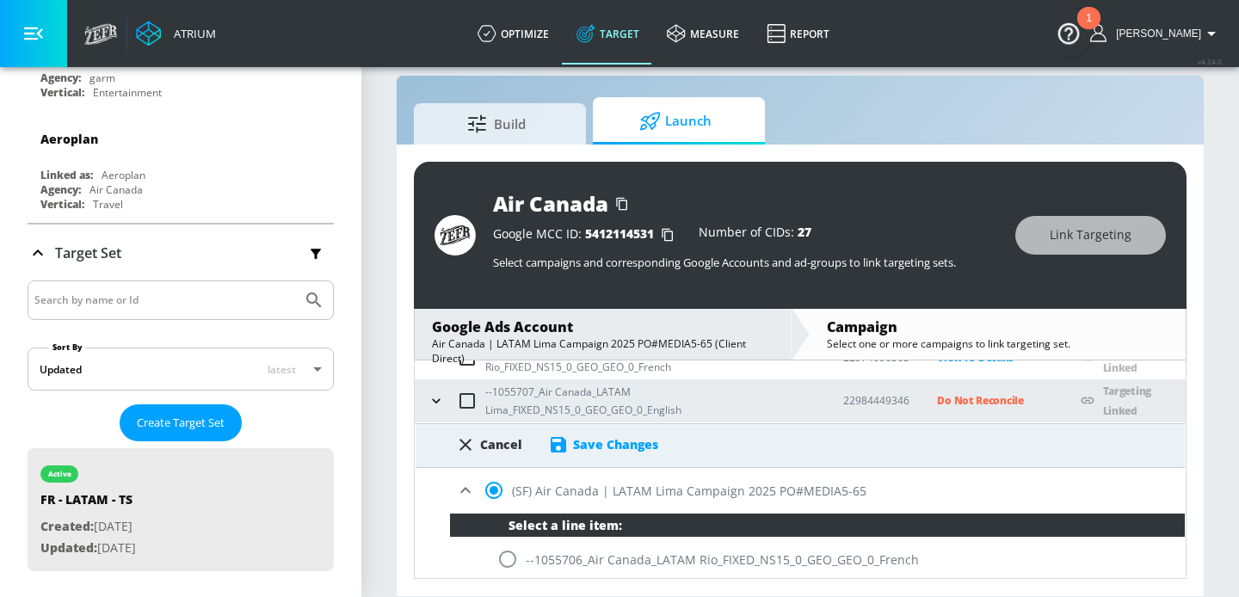
click at [595, 447] on div "Save Changes" at bounding box center [615, 444] width 85 height 16
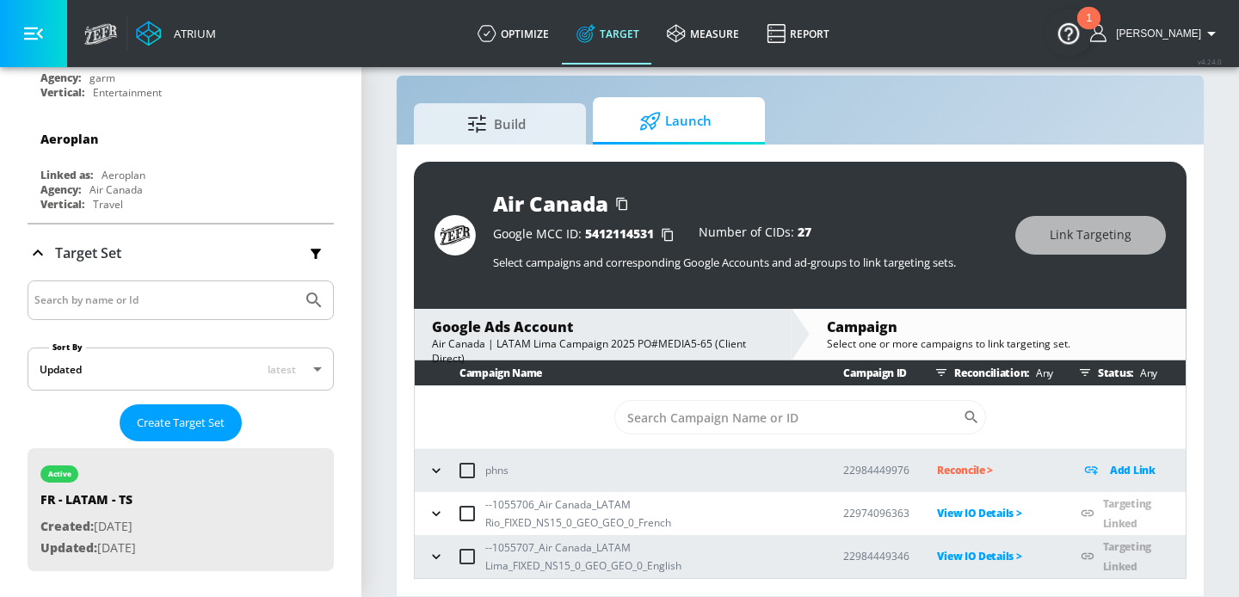
scroll to position [0, 0]
click at [1213, 354] on section "Build Launch Air Canada Google MCC ID: 5412114531 Number of CIDs: 27 Select cam…" at bounding box center [800, 318] width 878 height 557
